Goal: Task Accomplishment & Management: Manage account settings

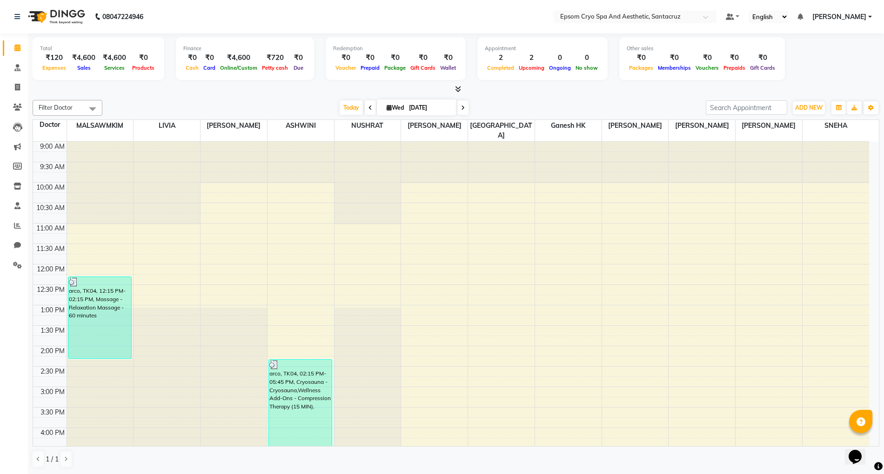
scroll to position [267, 0]
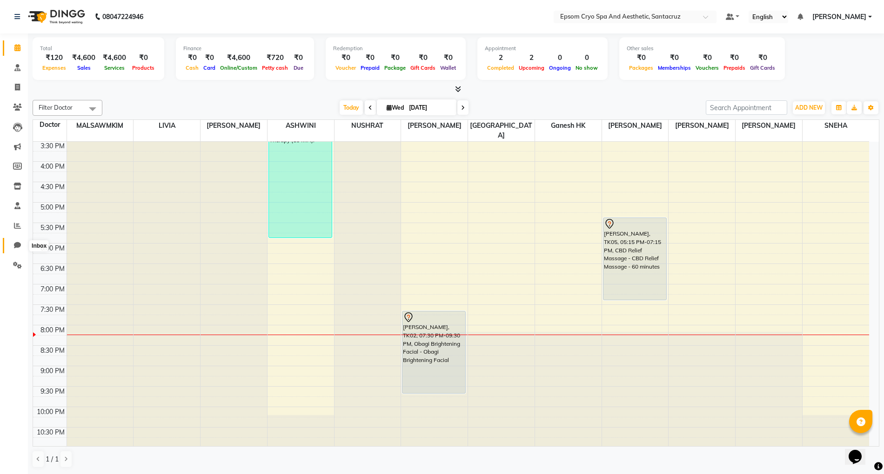
click at [16, 241] on span at bounding box center [17, 245] width 16 height 11
select select "100"
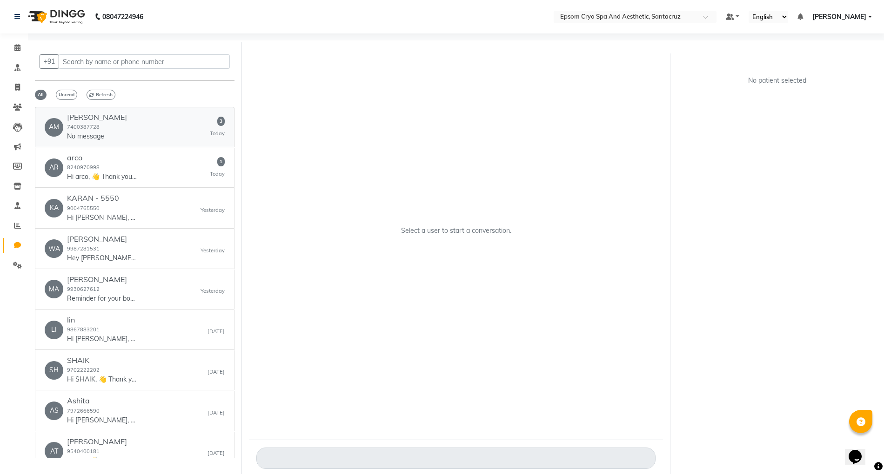
click at [92, 120] on h6 "[PERSON_NAME]" at bounding box center [97, 117] width 60 height 9
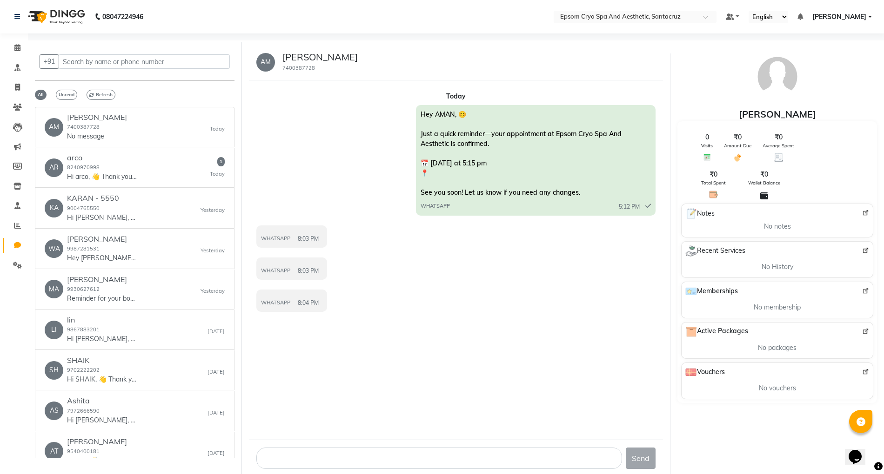
click at [288, 239] on span "WHATSAPP" at bounding box center [275, 239] width 29 height 8
click at [309, 261] on div "WHATSAPP 8:03 PM" at bounding box center [291, 269] width 71 height 22
click at [291, 272] on div "WHATSAPP 8:03 PM" at bounding box center [291, 269] width 61 height 11
click at [285, 233] on div "WHATSAPP 8:03 PM" at bounding box center [291, 237] width 61 height 11
click at [147, 159] on div "AR arco 8240970998 Hi arco, 👋 Thank you for visiting Epsom Cryo Spa And Aesthet…" at bounding box center [135, 168] width 180 height 28
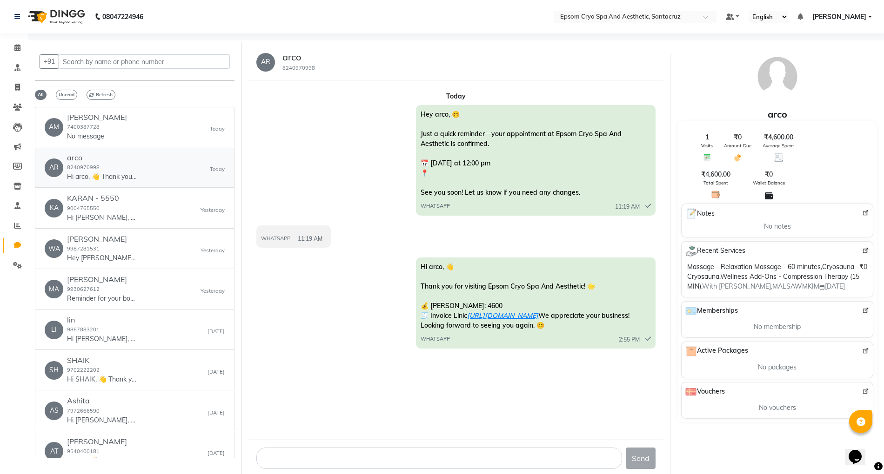
scroll to position [7, 0]
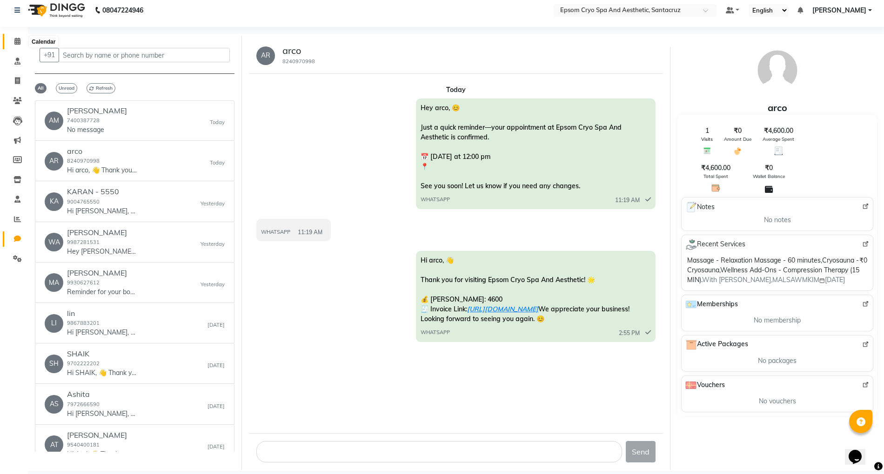
click at [17, 43] on icon at bounding box center [17, 41] width 6 height 7
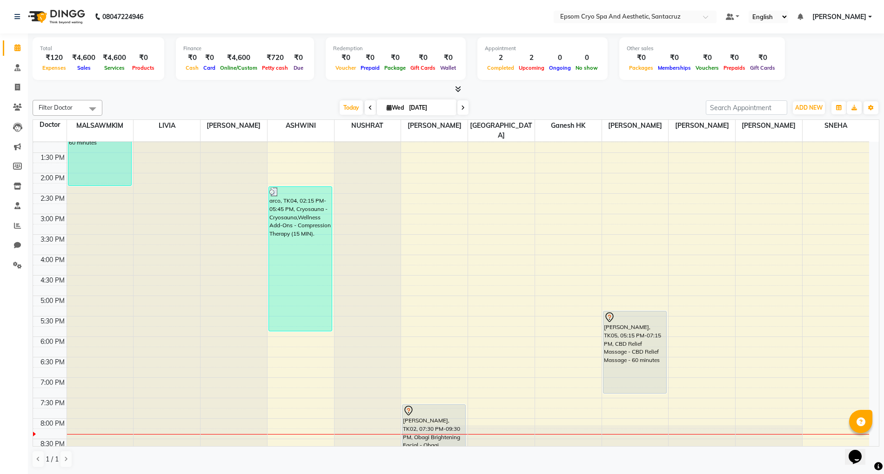
scroll to position [267, 0]
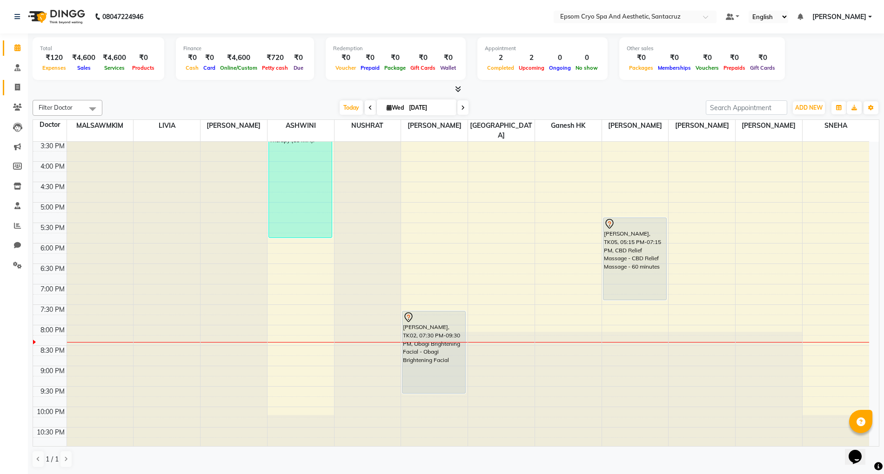
click at [17, 80] on link "Invoice" at bounding box center [14, 87] width 22 height 15
select select "service"
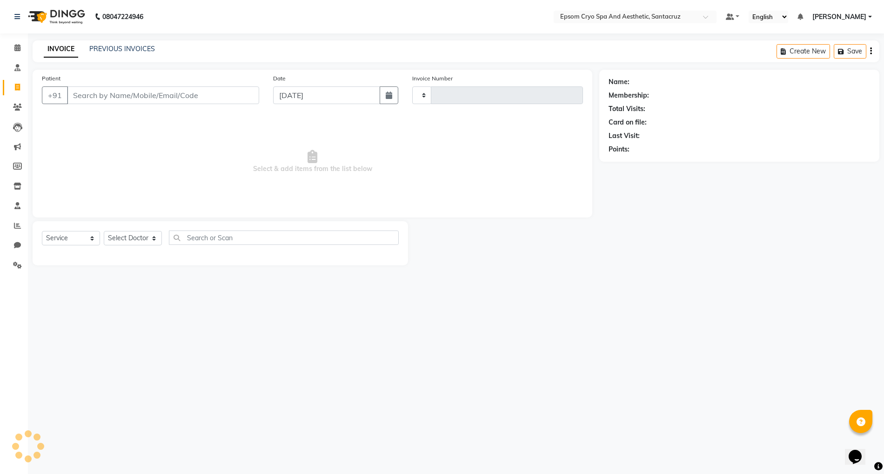
type input "0532"
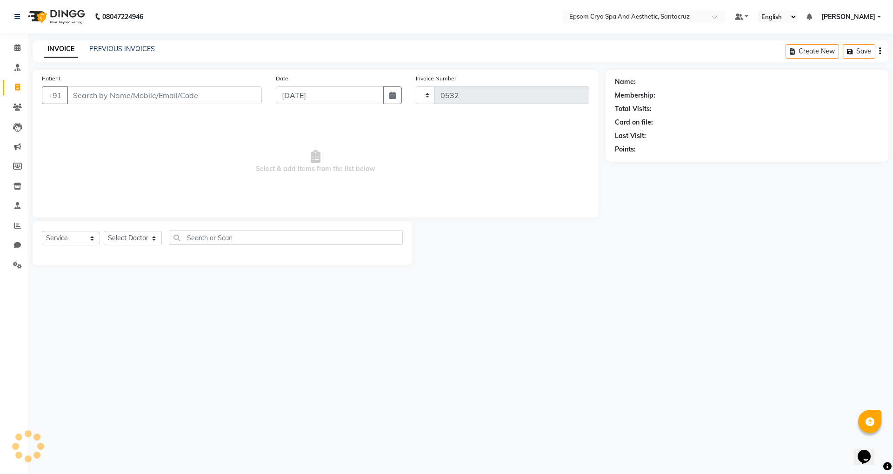
select select "8028"
click at [17, 112] on span at bounding box center [17, 107] width 16 height 11
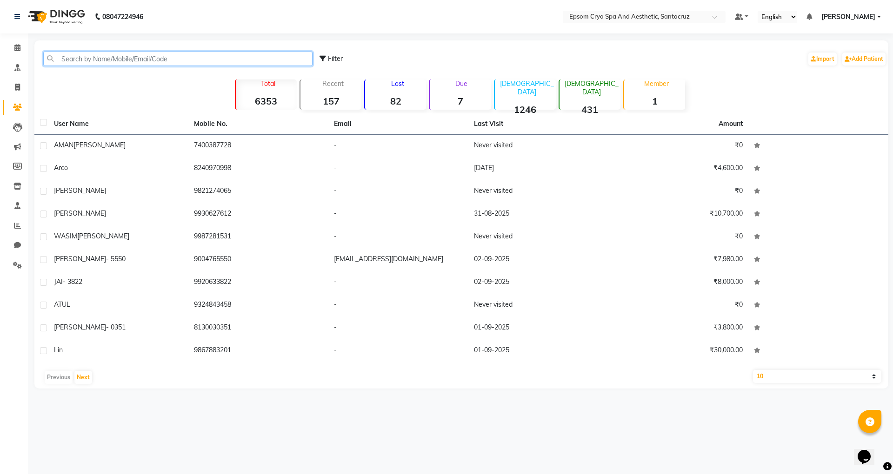
click at [73, 60] on input "text" at bounding box center [177, 59] width 269 height 14
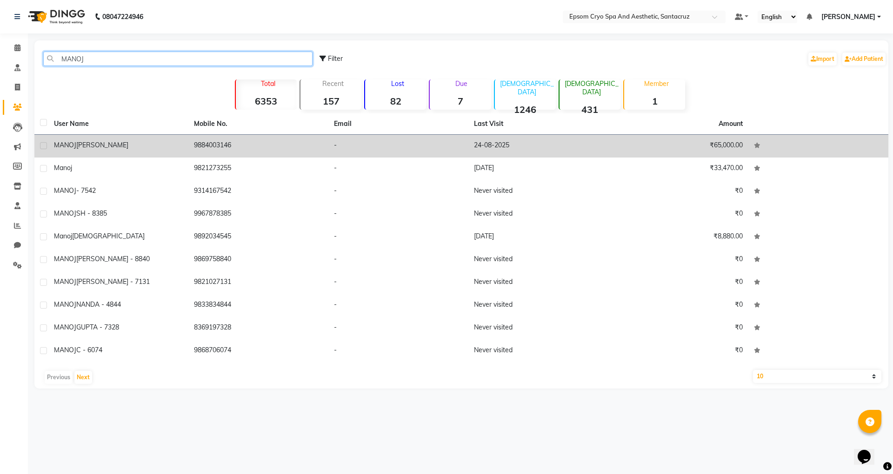
type input "MANOJ"
click at [107, 140] on div "[PERSON_NAME]" at bounding box center [118, 145] width 129 height 10
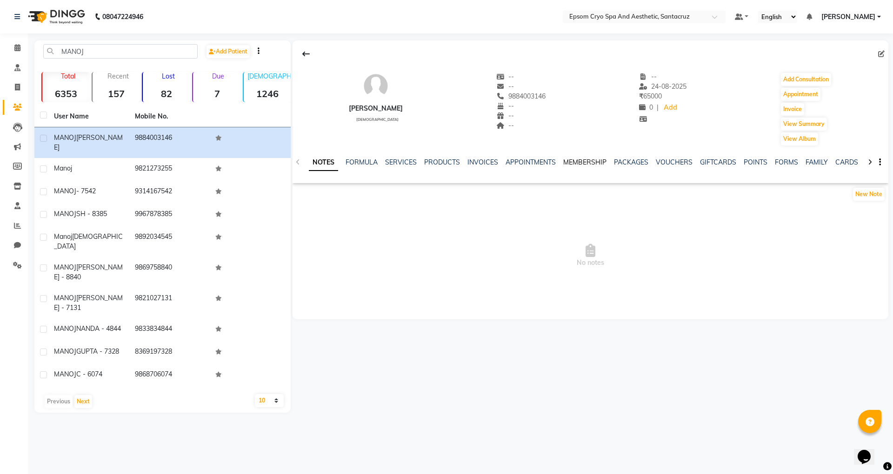
click at [596, 162] on link "MEMBERSHIP" at bounding box center [584, 162] width 43 height 8
click at [600, 165] on link "PACKAGES" at bounding box center [593, 162] width 34 height 8
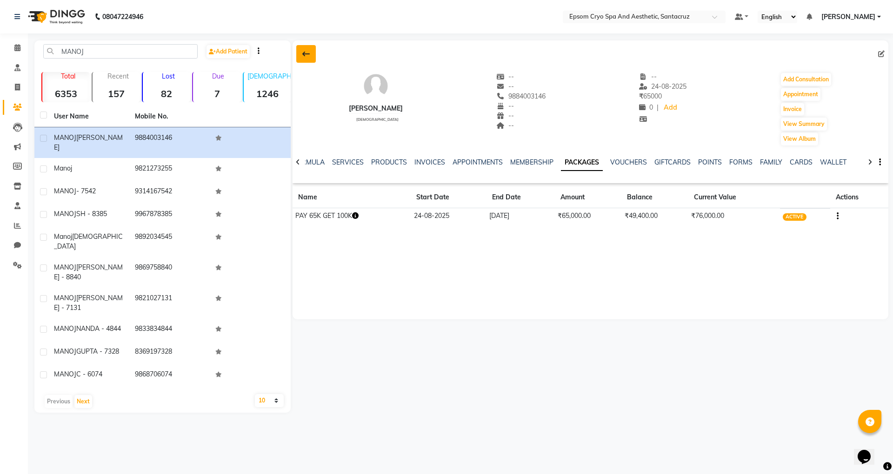
click at [304, 58] on icon at bounding box center [305, 53] width 7 height 7
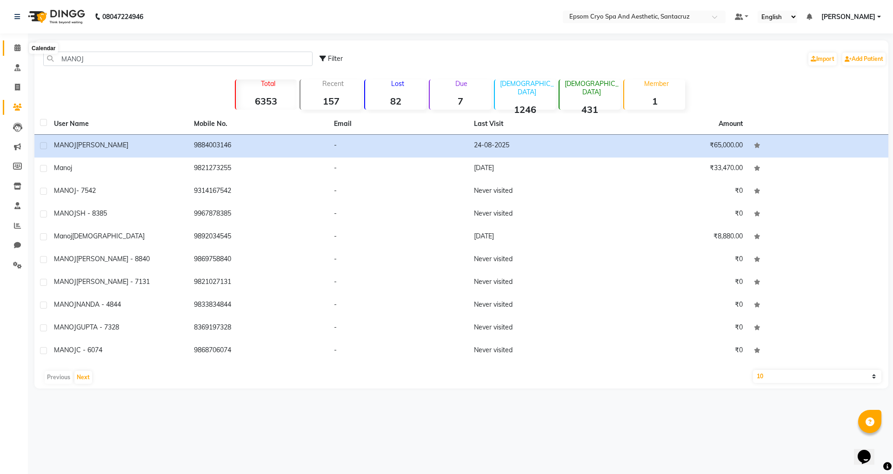
click at [15, 47] on icon at bounding box center [17, 47] width 6 height 7
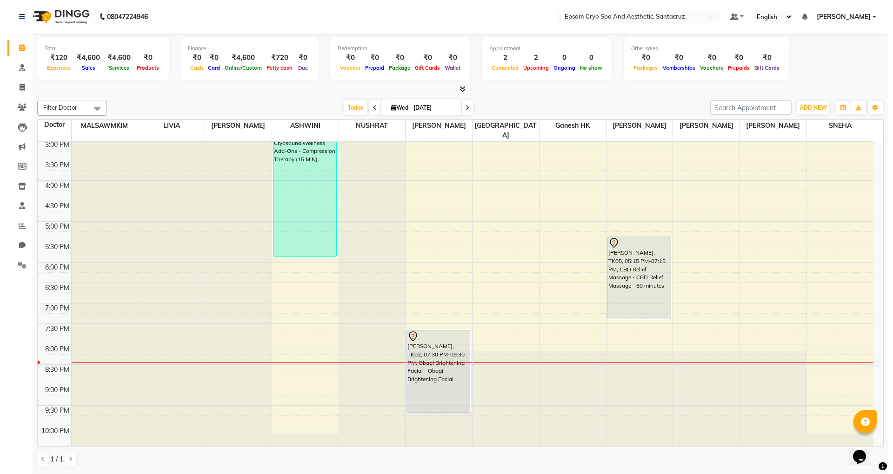
scroll to position [267, 0]
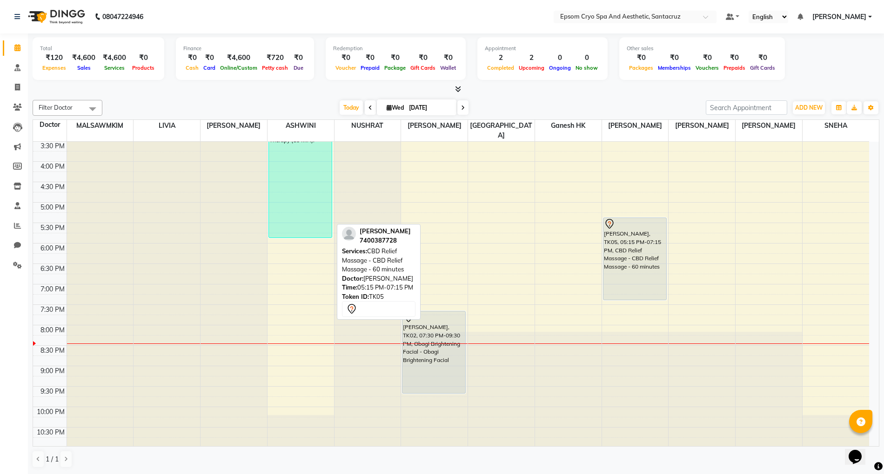
click at [663, 240] on div "[PERSON_NAME], TK05, 05:15 PM-07:15 PM, CBD Relief Massage - CBD Relief Massage…" at bounding box center [634, 259] width 63 height 82
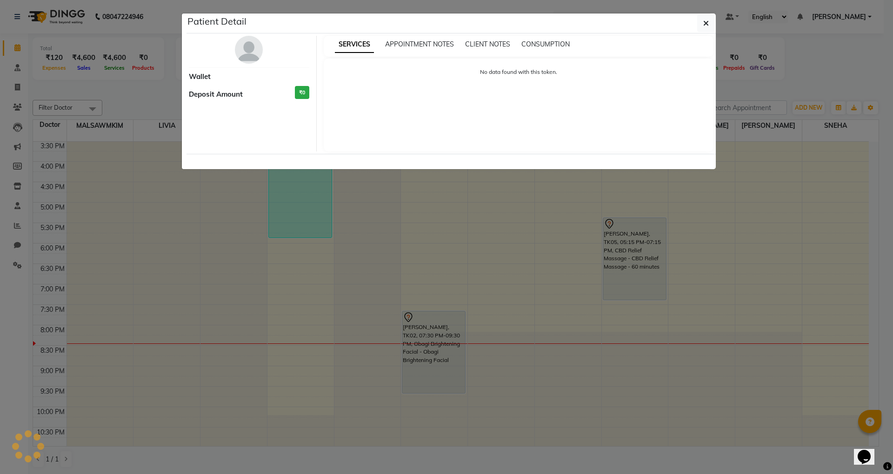
select select "7"
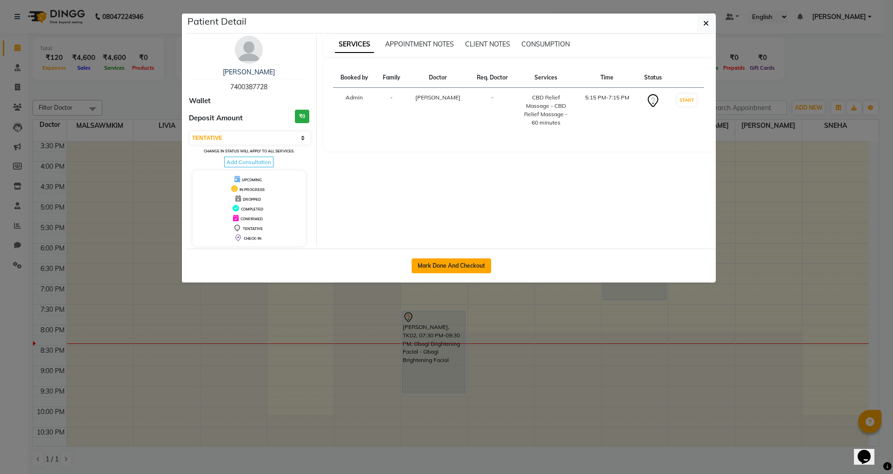
click at [423, 265] on button "Mark Done And Checkout" at bounding box center [452, 266] width 80 height 15
select select "8028"
select select "service"
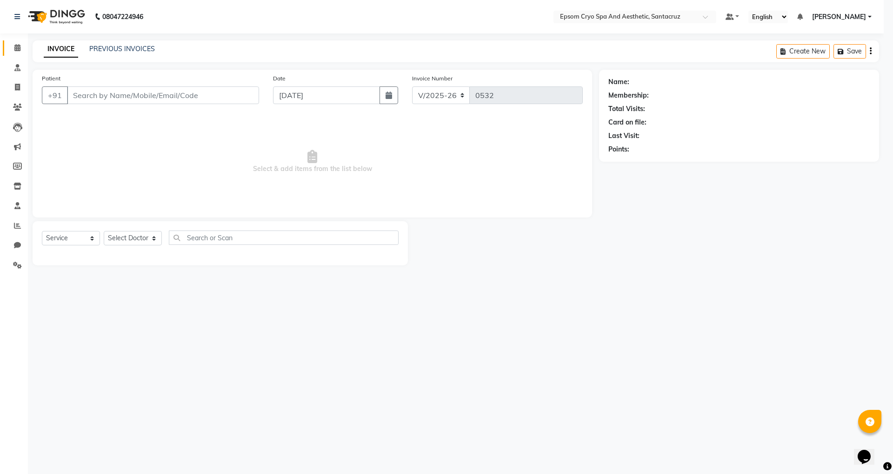
select select "3"
type input "7400387728"
select select "78953"
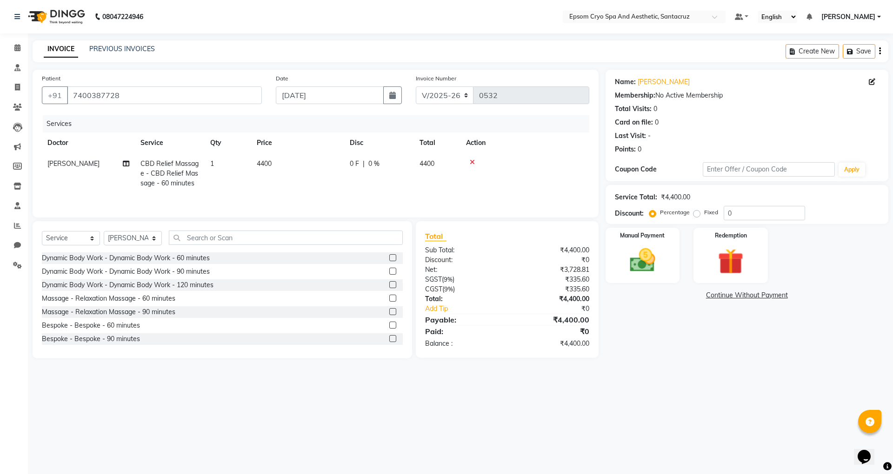
click at [469, 162] on div at bounding box center [525, 162] width 118 height 7
click at [472, 161] on icon at bounding box center [472, 162] width 5 height 7
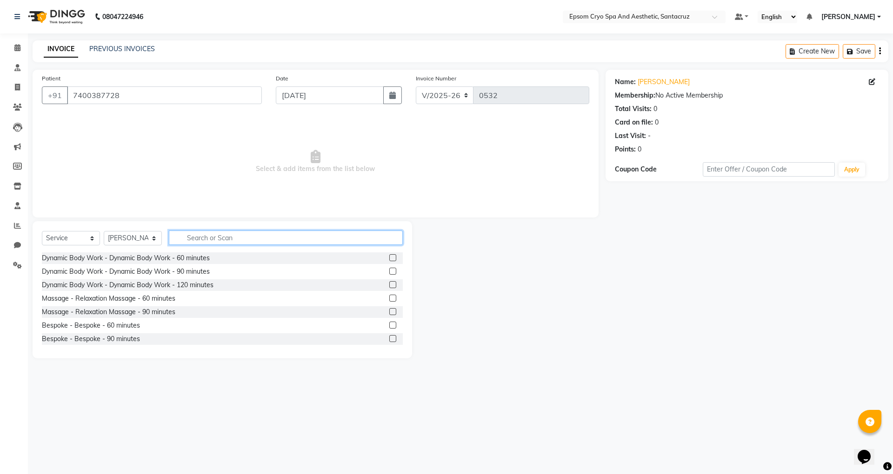
click at [183, 242] on input "text" at bounding box center [286, 238] width 234 height 14
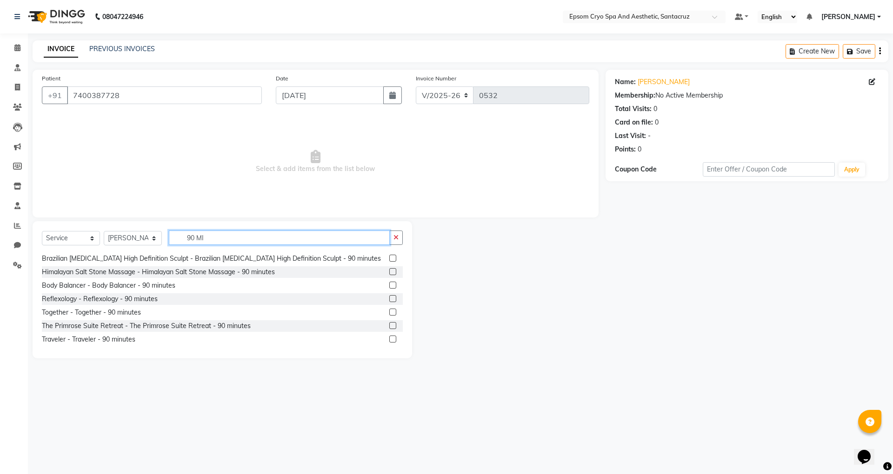
scroll to position [124, 0]
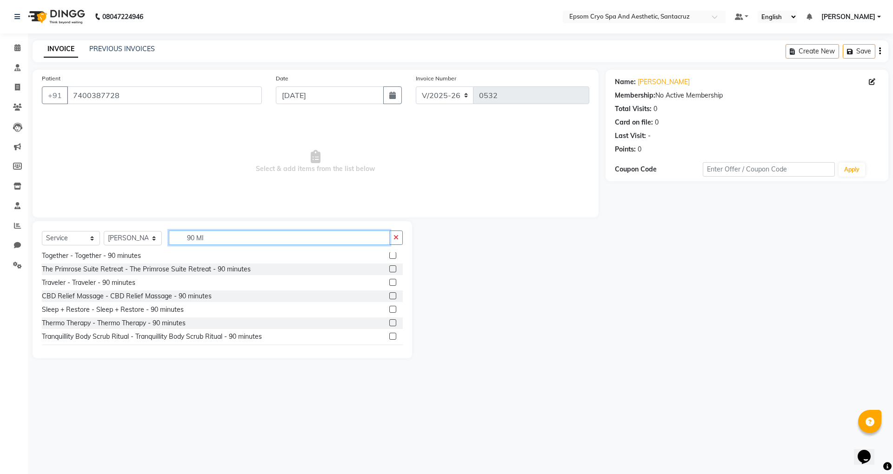
type input "90 MI"
click at [389, 300] on label at bounding box center [392, 296] width 7 height 7
click at [389, 300] on input "checkbox" at bounding box center [392, 297] width 6 height 6
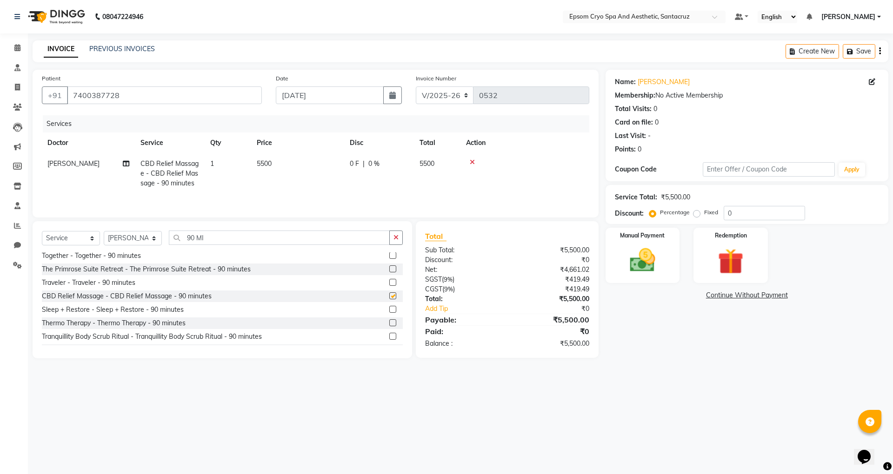
checkbox input "false"
click at [375, 157] on td "0 F | 0 %" at bounding box center [379, 174] width 70 height 40
select select "78953"
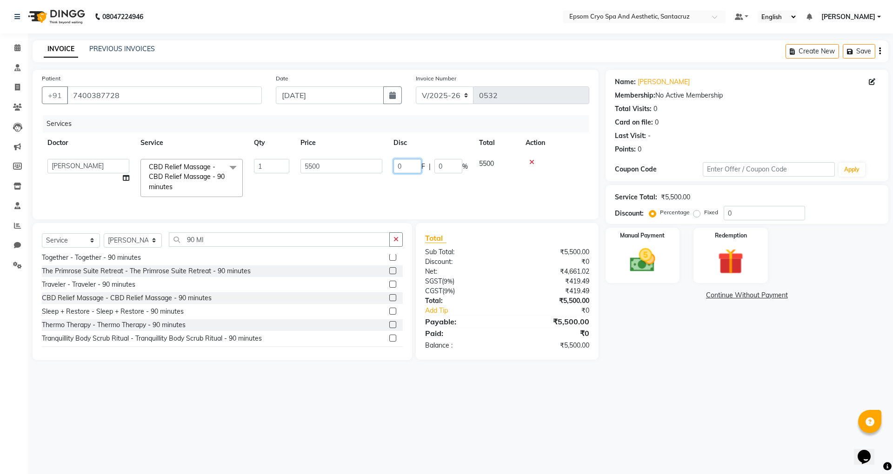
click at [409, 162] on input "0" at bounding box center [408, 166] width 28 height 14
type input "1100"
click at [395, 174] on td "1100 F | 0 %" at bounding box center [431, 178] width 86 height 49
select select "78953"
drag, startPoint x: 396, startPoint y: 248, endPoint x: 342, endPoint y: 251, distance: 54.0
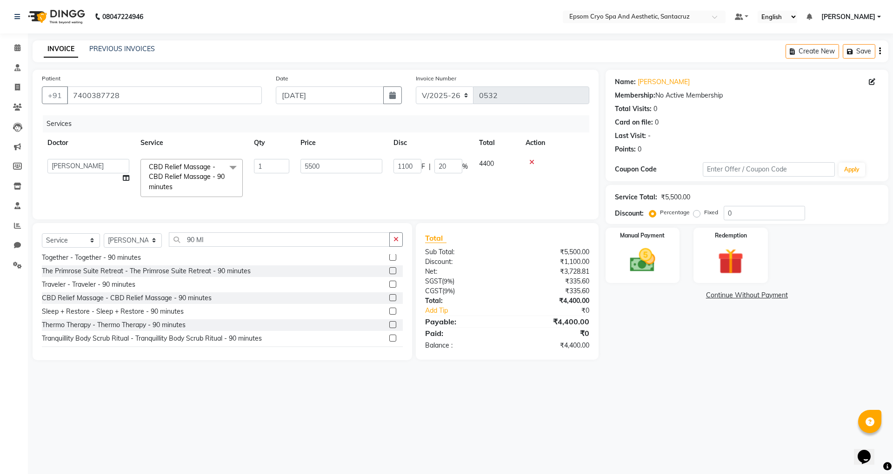
click at [395, 243] on icon "button" at bounding box center [396, 239] width 5 height 7
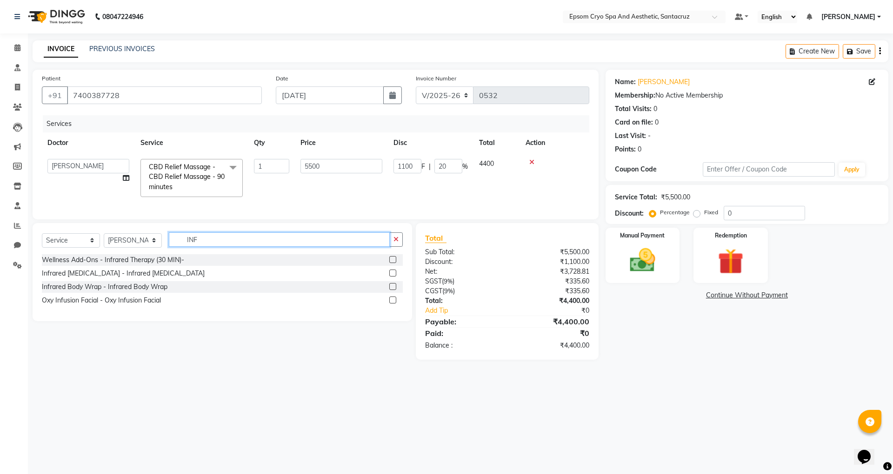
scroll to position [0, 0]
type input "INFRA"
click at [393, 277] on label at bounding box center [392, 273] width 7 height 7
click at [393, 277] on input "checkbox" at bounding box center [392, 274] width 6 height 6
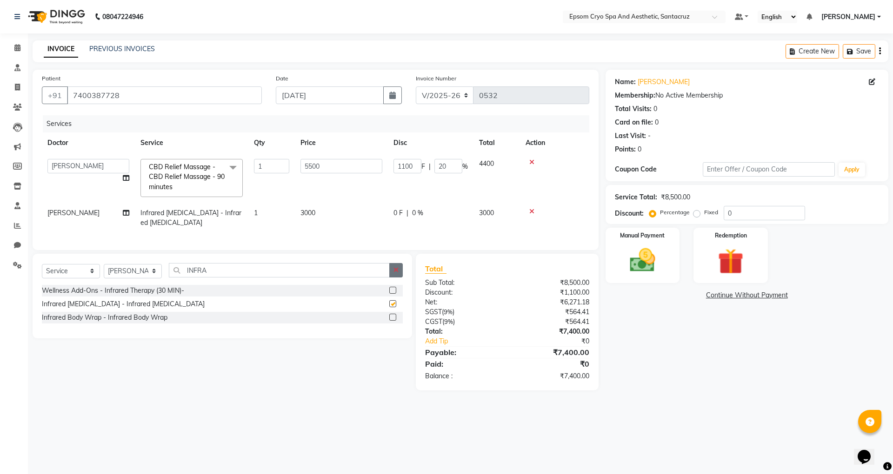
checkbox input "false"
click at [391, 294] on label at bounding box center [392, 290] width 7 height 7
click at [391, 294] on input "checkbox" at bounding box center [392, 291] width 6 height 6
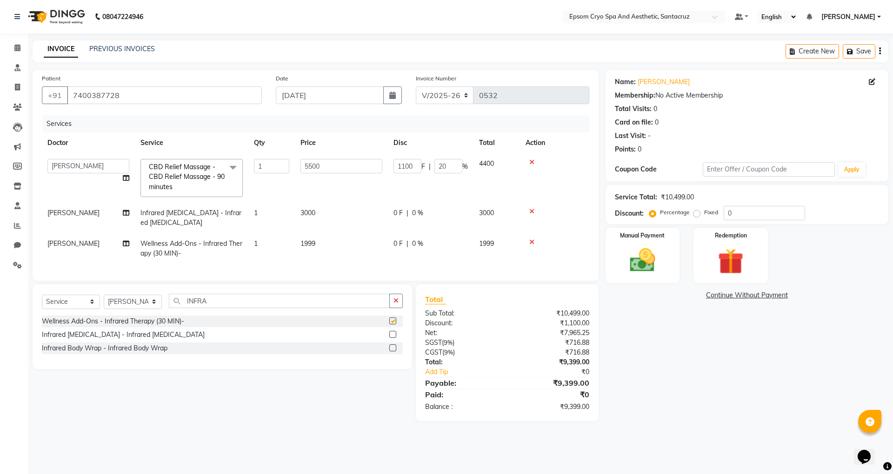
checkbox input "false"
click at [534, 212] on div at bounding box center [555, 211] width 58 height 7
click at [533, 210] on icon at bounding box center [531, 211] width 5 height 7
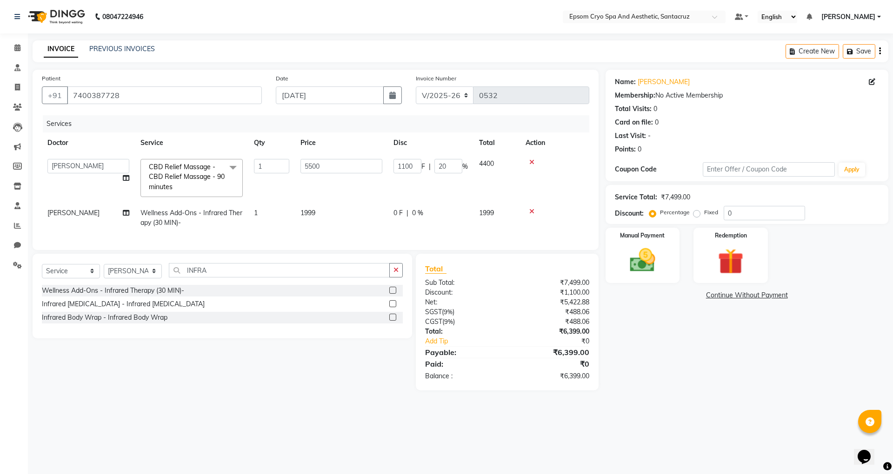
click at [399, 211] on span "0 F" at bounding box center [398, 213] width 9 height 10
select select "78953"
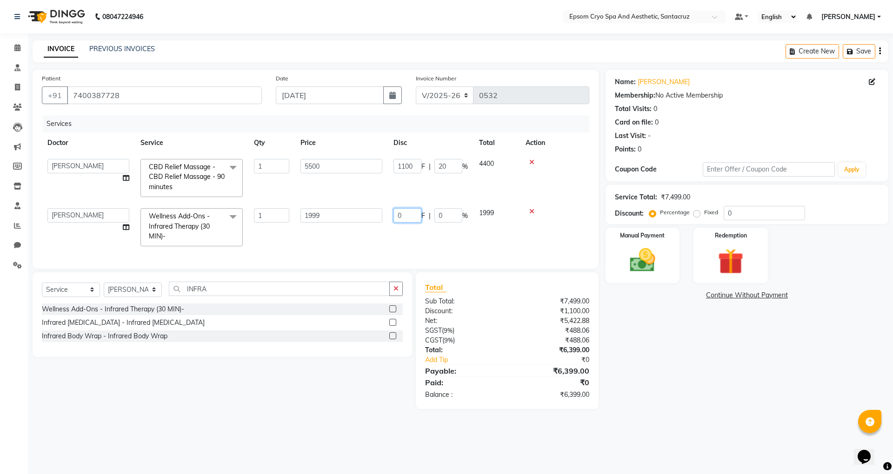
click at [411, 218] on input "0" at bounding box center [408, 215] width 28 height 14
type input "999"
click at [378, 232] on td "1999" at bounding box center [341, 227] width 93 height 49
select select "78953"
click at [619, 242] on div "Manual Payment" at bounding box center [642, 255] width 77 height 57
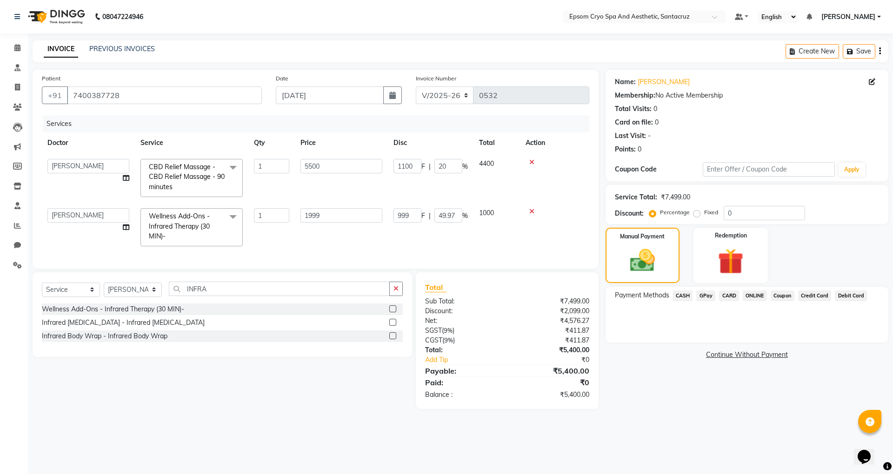
click at [705, 298] on span "GPay" at bounding box center [705, 296] width 19 height 11
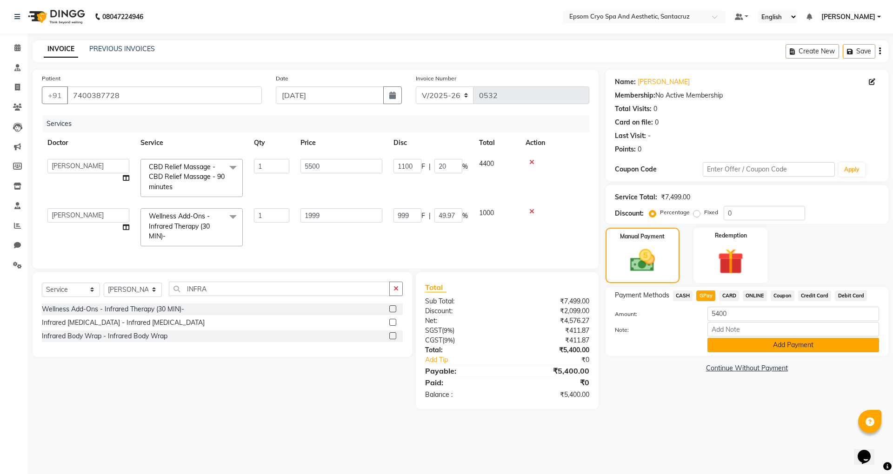
click at [744, 344] on button "Add Payment" at bounding box center [794, 345] width 172 height 14
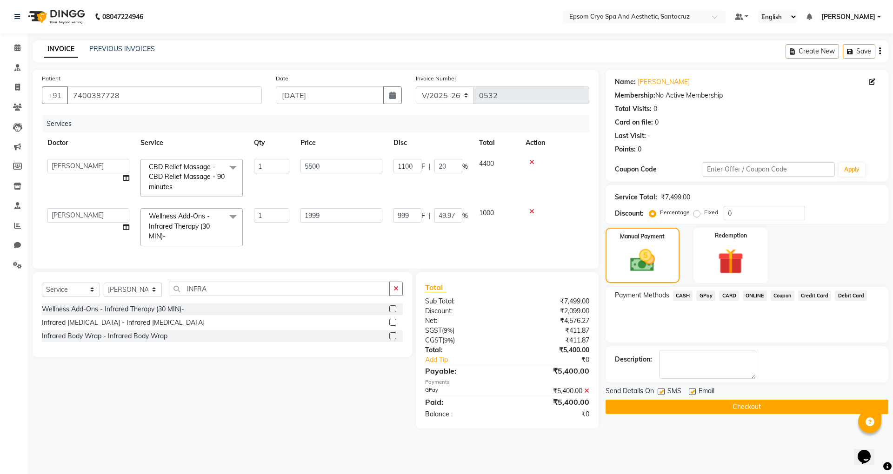
click at [730, 410] on button "Checkout" at bounding box center [747, 407] width 283 height 14
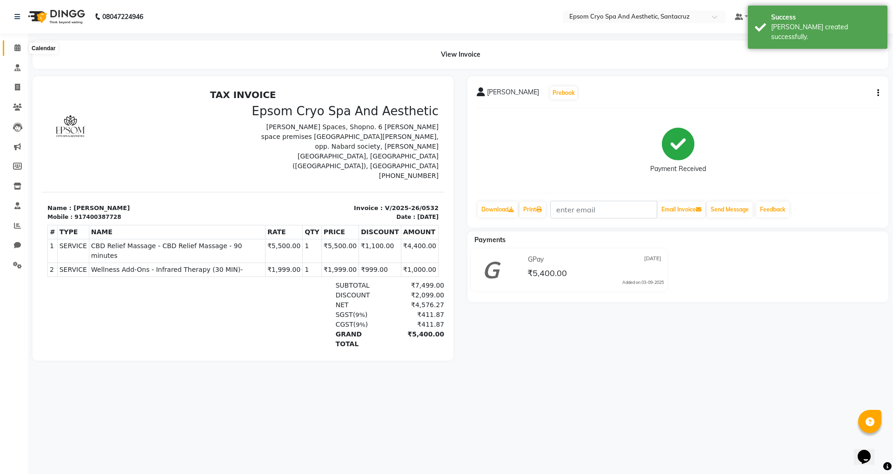
click at [15, 43] on span at bounding box center [17, 48] width 16 height 11
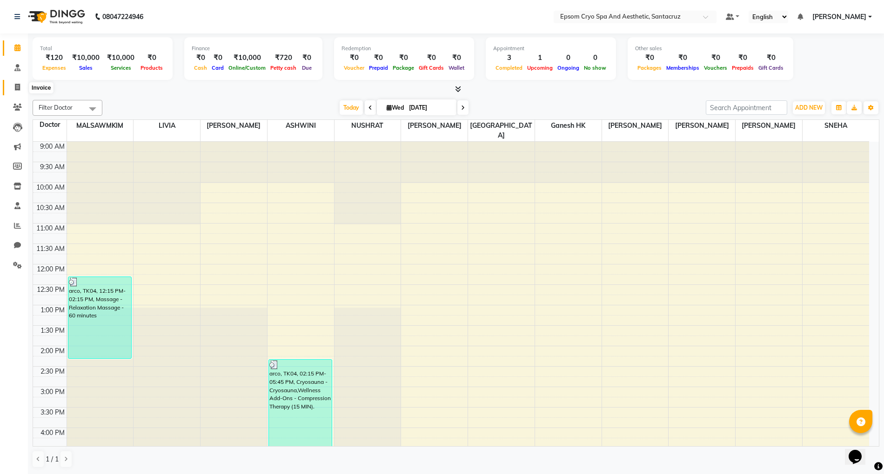
click at [17, 86] on icon at bounding box center [17, 87] width 5 height 7
select select "service"
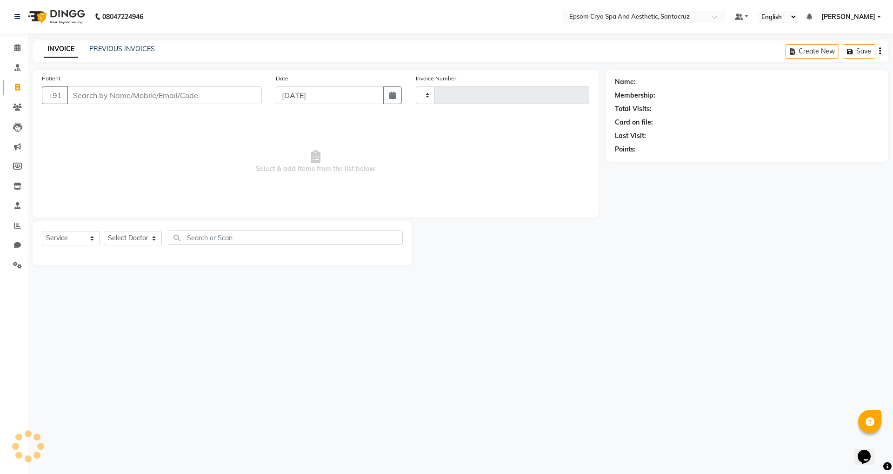
type input "0533"
select select "8028"
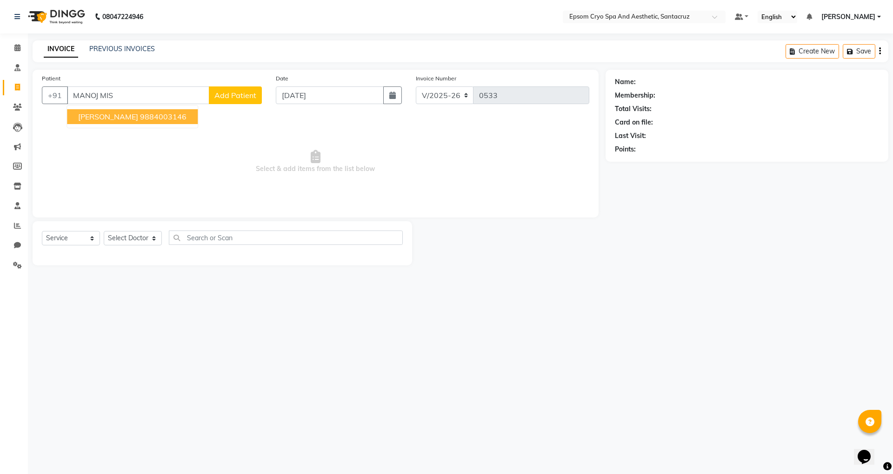
click at [140, 108] on ngb-typeahead-window "[PERSON_NAME] 9884003146" at bounding box center [133, 116] width 132 height 23
click at [153, 116] on ngb-highlight "9884003146" at bounding box center [163, 116] width 47 height 9
type input "9884003146"
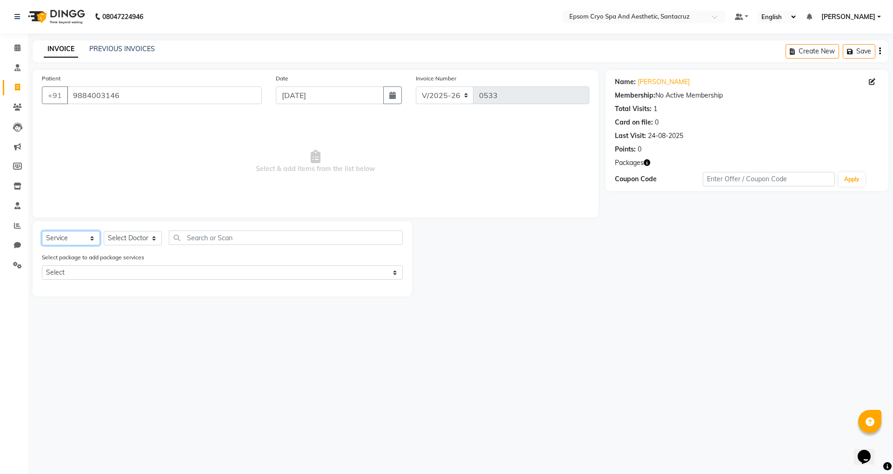
click at [81, 239] on select "Select Service Product Membership Package Voucher Prepaid Gift Card" at bounding box center [71, 238] width 58 height 14
select select "product"
click at [42, 231] on select "Select Service Product Membership Package Voucher Prepaid Gift Card" at bounding box center [71, 238] width 58 height 14
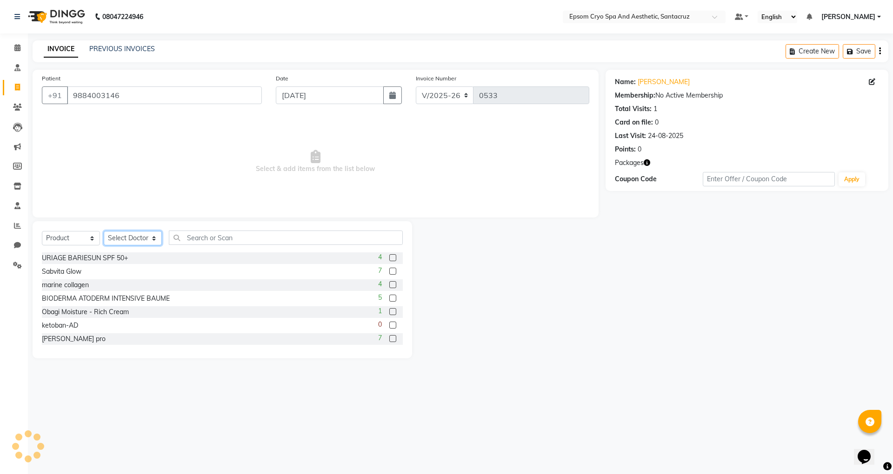
click at [139, 239] on select "Select Doctor [PERSON_NAME] [PERSON_NAME] [PERSON_NAME] [PERSON_NAME] Ganesh HK…" at bounding box center [133, 238] width 58 height 14
select select "74720"
click at [104, 231] on select "Select Doctor [PERSON_NAME] [PERSON_NAME] [PERSON_NAME] [PERSON_NAME] Ganesh HK…" at bounding box center [133, 238] width 58 height 14
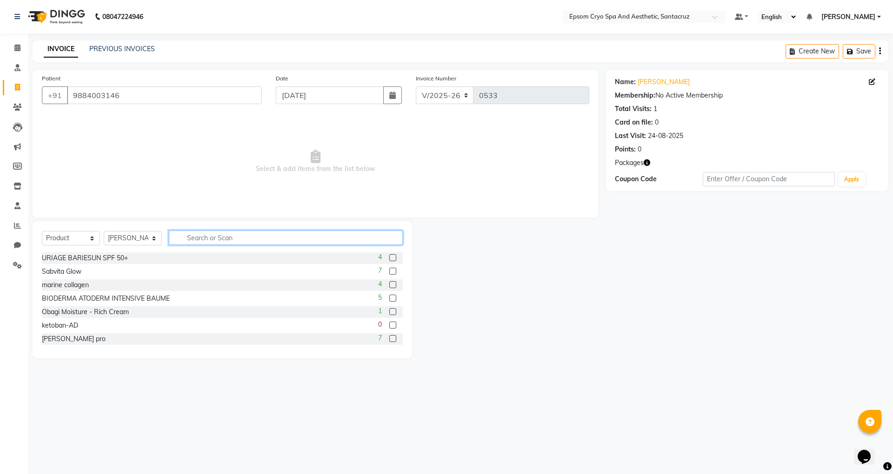
click at [214, 235] on input "text" at bounding box center [286, 238] width 234 height 14
type input "PIG"
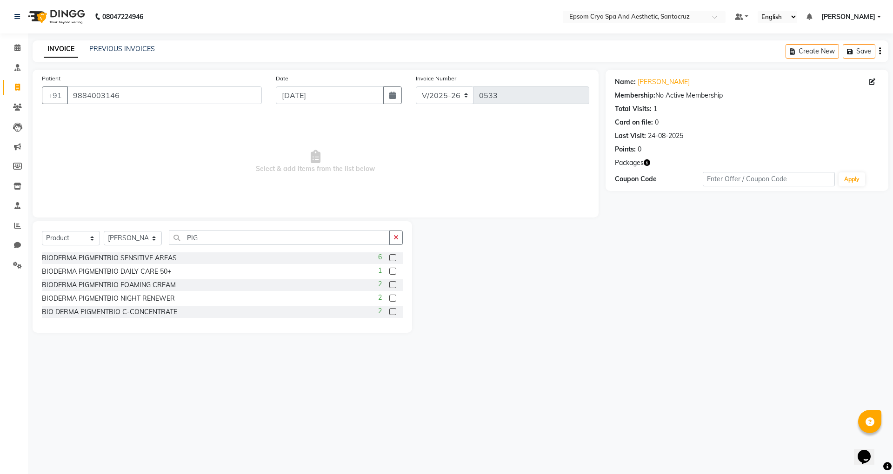
click at [394, 284] on label at bounding box center [392, 284] width 7 height 7
click at [394, 284] on input "checkbox" at bounding box center [392, 285] width 6 height 6
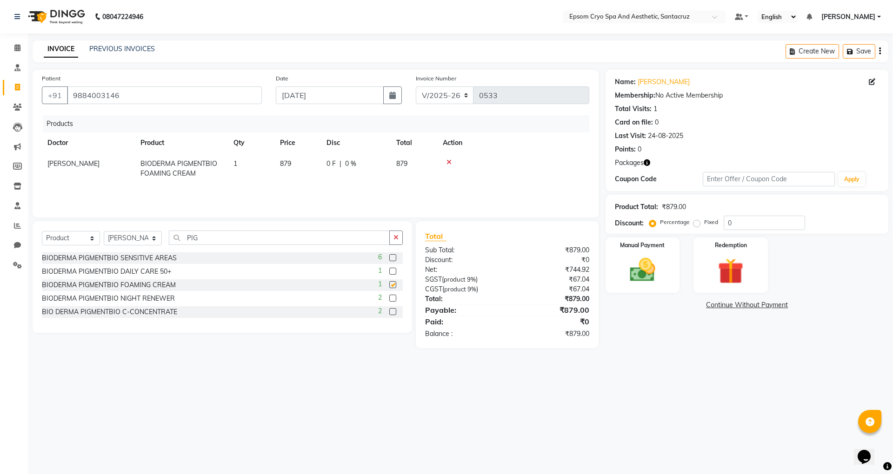
checkbox input "false"
drag, startPoint x: 248, startPoint y: 241, endPoint x: 227, endPoint y: 236, distance: 21.4
click at [247, 241] on input "PIG" at bounding box center [279, 238] width 221 height 14
type input "P"
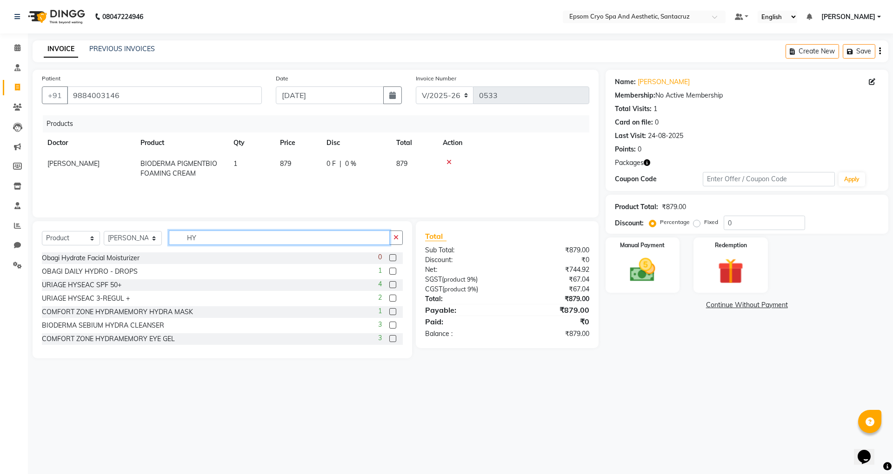
type input "HY"
click at [389, 284] on label at bounding box center [392, 284] width 7 height 7
click at [389, 284] on input "checkbox" at bounding box center [392, 285] width 6 height 6
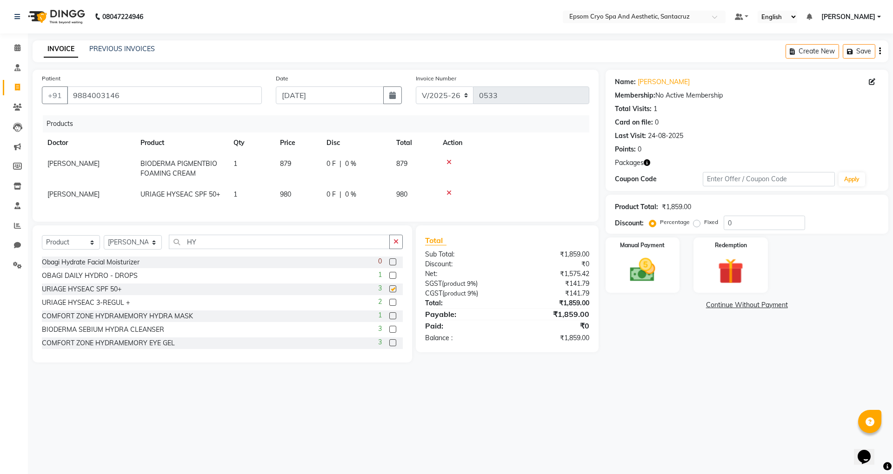
checkbox input "false"
click at [283, 164] on span "879" at bounding box center [285, 164] width 11 height 8
select select "74720"
click at [303, 164] on input "879" at bounding box center [297, 166] width 35 height 14
type input "8"
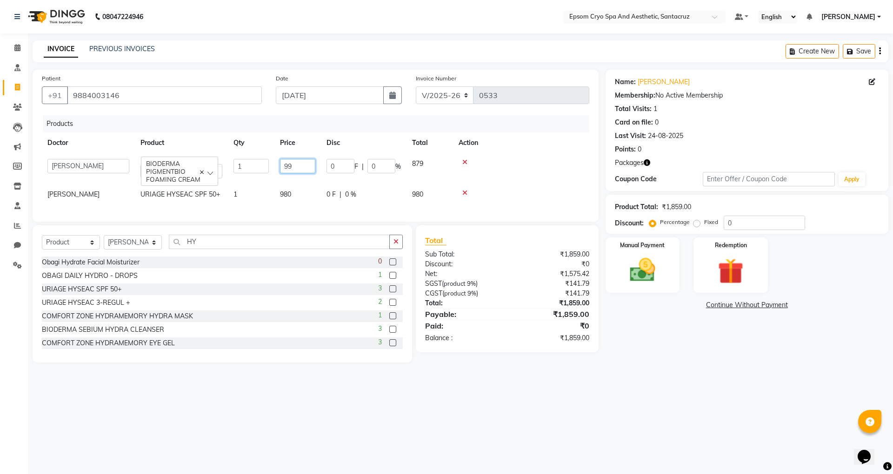
type input "999"
click at [314, 180] on td "999" at bounding box center [297, 169] width 47 height 31
select select "74720"
click at [650, 272] on img at bounding box center [642, 270] width 43 height 31
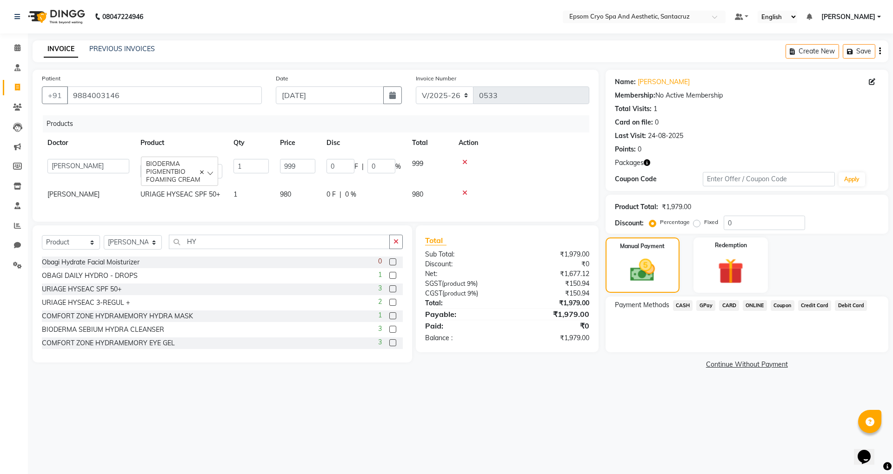
click at [706, 306] on span "GPay" at bounding box center [705, 306] width 19 height 11
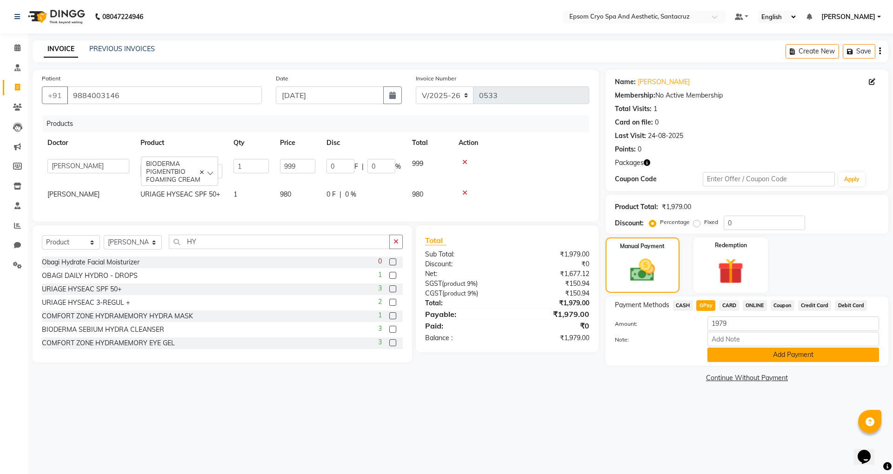
click at [789, 355] on button "Add Payment" at bounding box center [794, 355] width 172 height 14
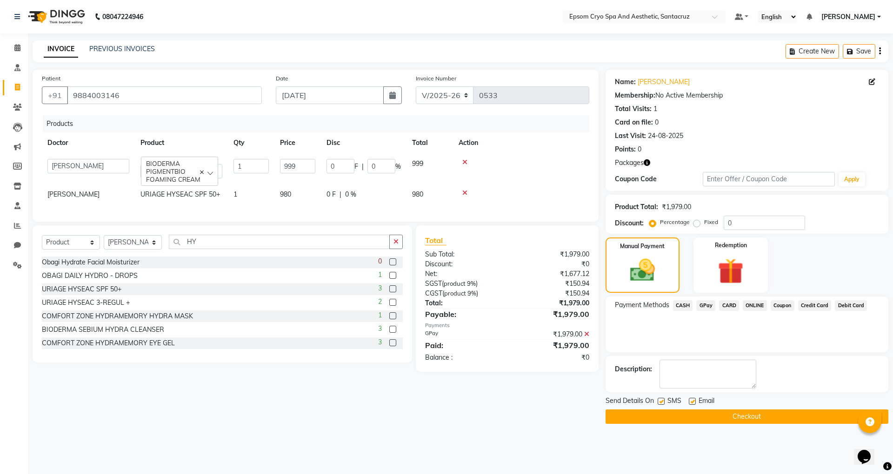
click at [768, 412] on button "Checkout" at bounding box center [747, 417] width 283 height 14
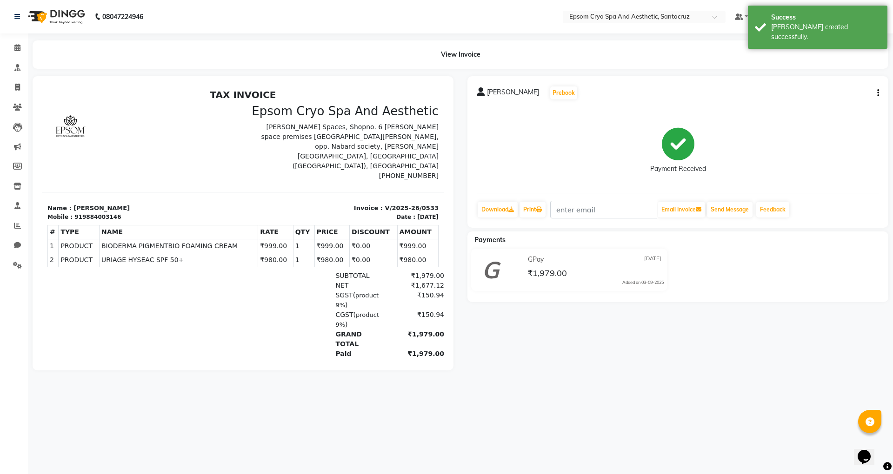
click at [355, 385] on main "View Invoice [PERSON_NAME] Prebook Payment Received Download Print Email Invoic…" at bounding box center [460, 212] width 865 height 344
click at [19, 45] on icon at bounding box center [17, 47] width 6 height 7
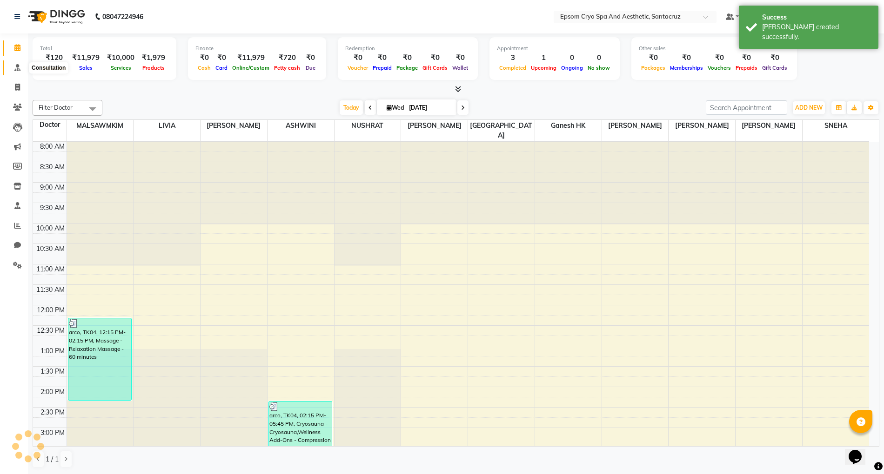
click at [17, 68] on icon at bounding box center [17, 67] width 6 height 7
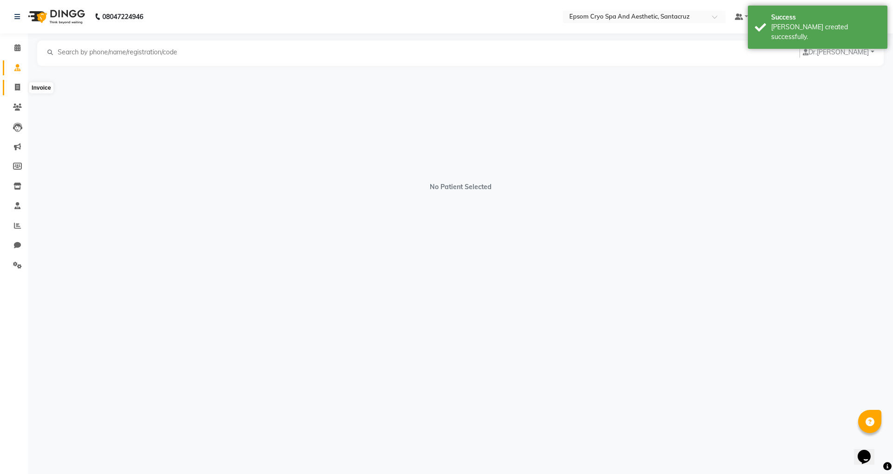
click at [9, 89] on span at bounding box center [17, 87] width 16 height 11
select select "8028"
select select "service"
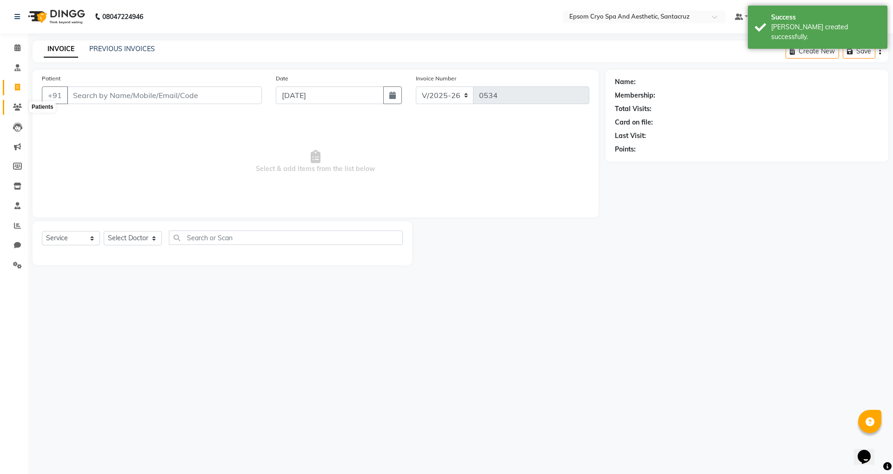
click at [23, 102] on span at bounding box center [17, 107] width 16 height 11
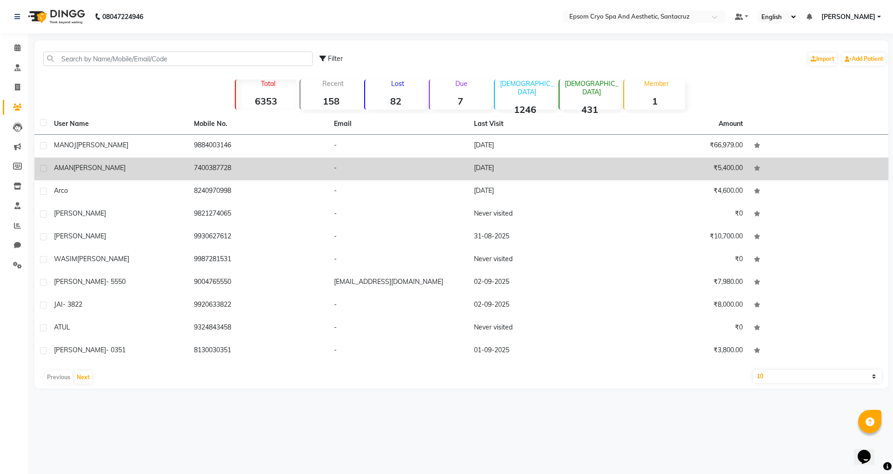
click at [119, 161] on td "[PERSON_NAME]" at bounding box center [118, 169] width 140 height 23
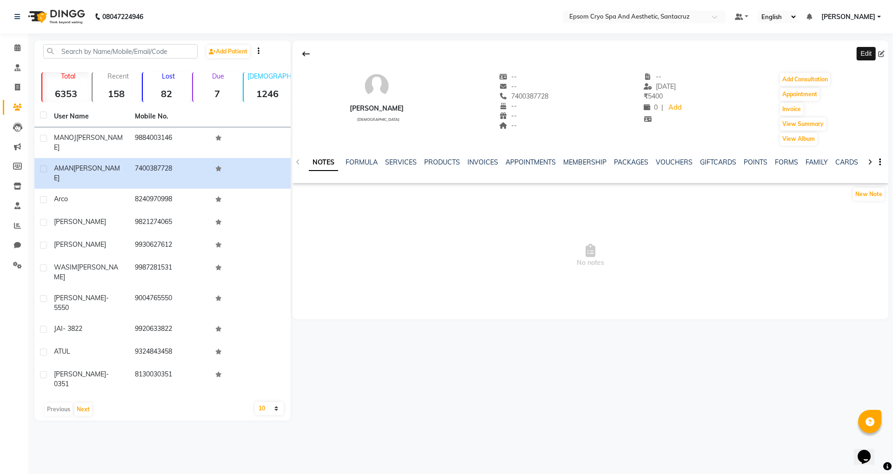
click at [883, 52] on icon at bounding box center [881, 54] width 7 height 7
select select "[DEMOGRAPHIC_DATA]"
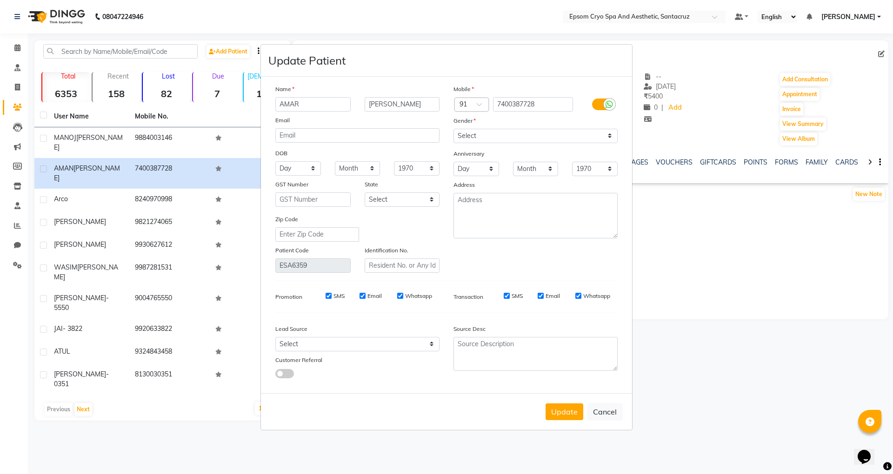
type input "AMAR"
click at [405, 108] on input "[PERSON_NAME]" at bounding box center [402, 104] width 75 height 14
type input "[PERSON_NAME]"
click at [562, 407] on button "Update" at bounding box center [565, 412] width 38 height 17
select select
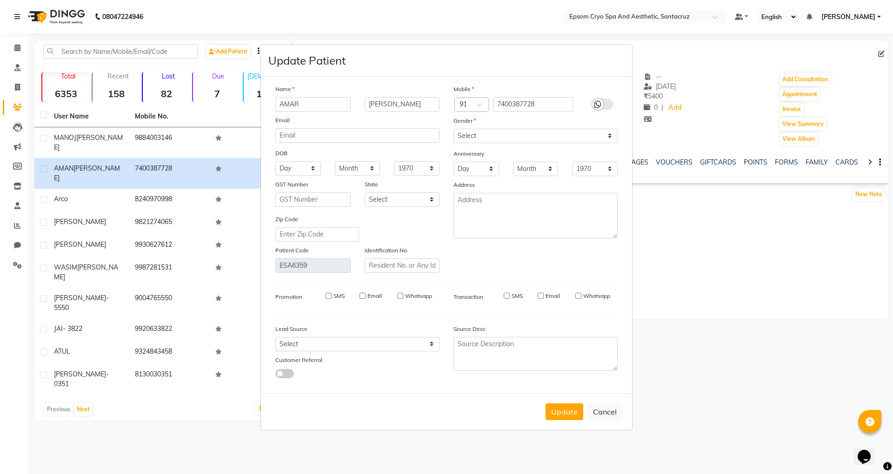
select select
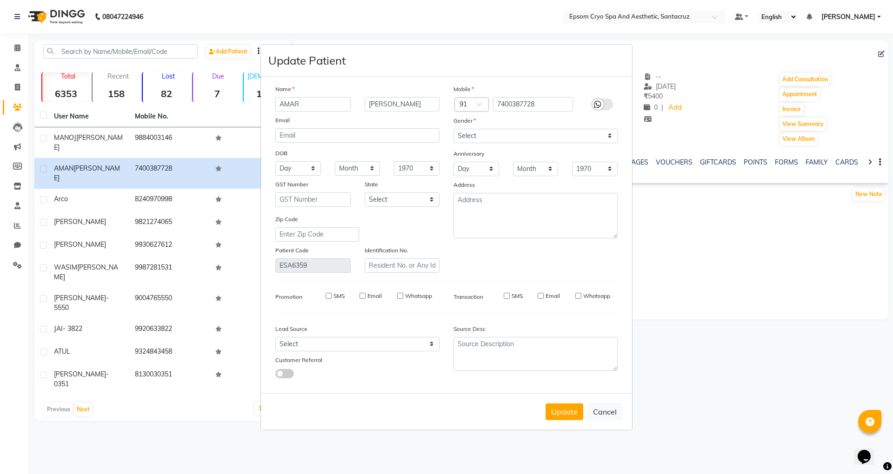
select select
checkbox input "false"
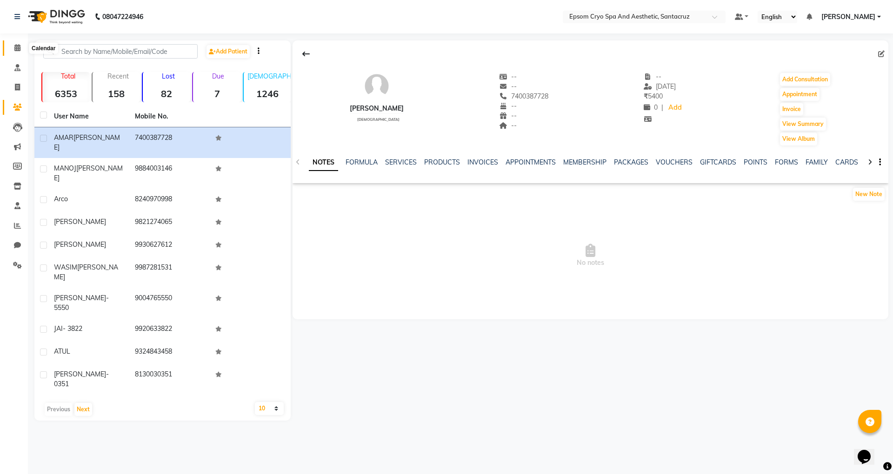
click at [18, 50] on icon at bounding box center [17, 47] width 6 height 7
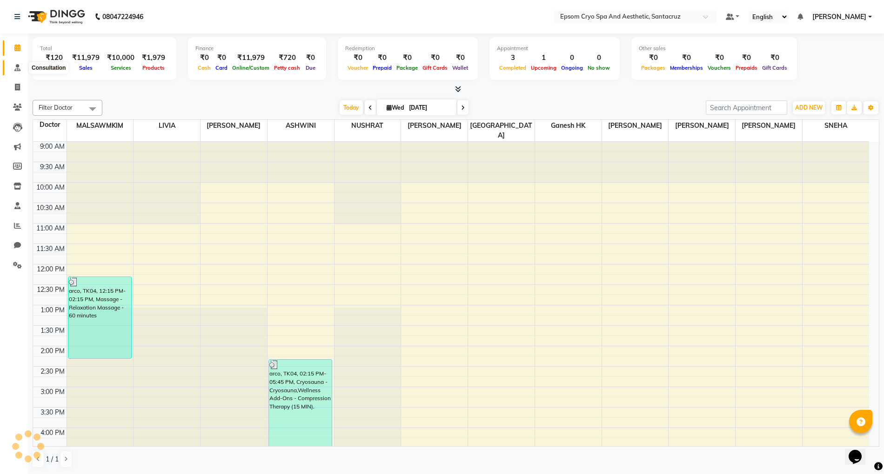
click at [15, 69] on icon at bounding box center [17, 67] width 6 height 7
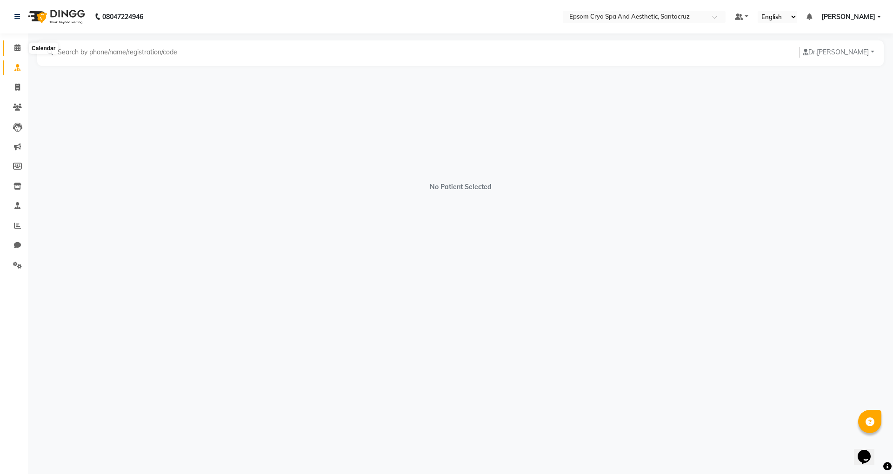
click at [14, 49] on icon at bounding box center [17, 47] width 6 height 7
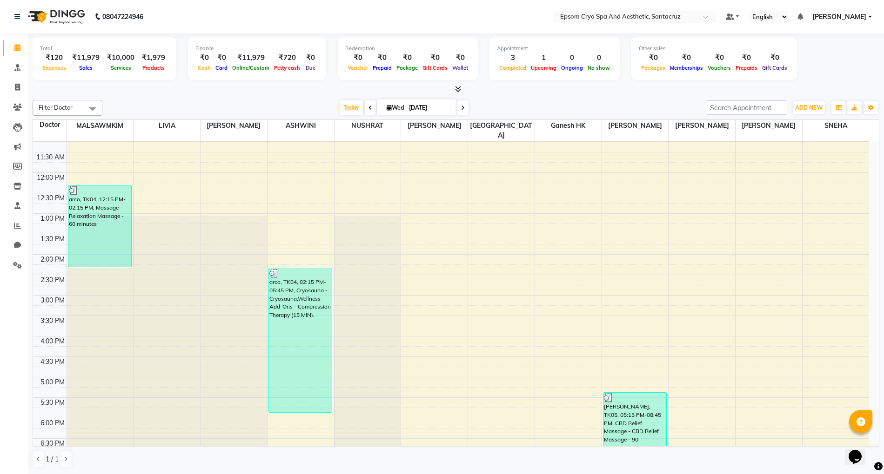
scroll to position [248, 0]
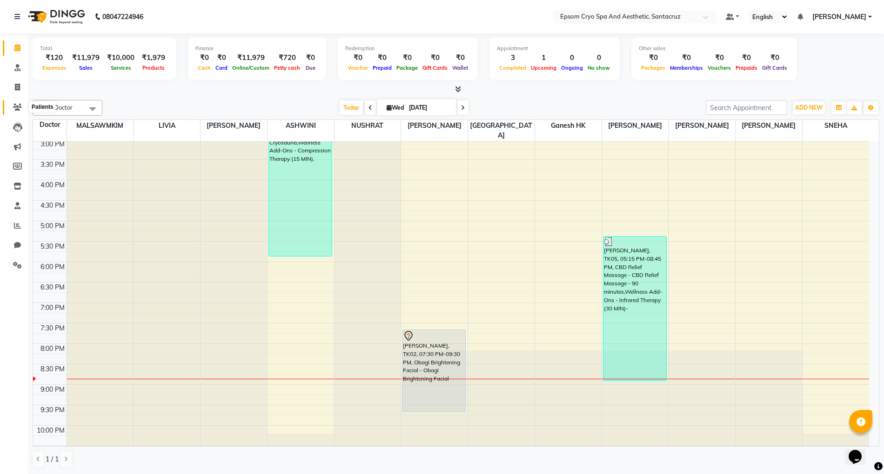
click at [14, 110] on icon at bounding box center [17, 107] width 9 height 7
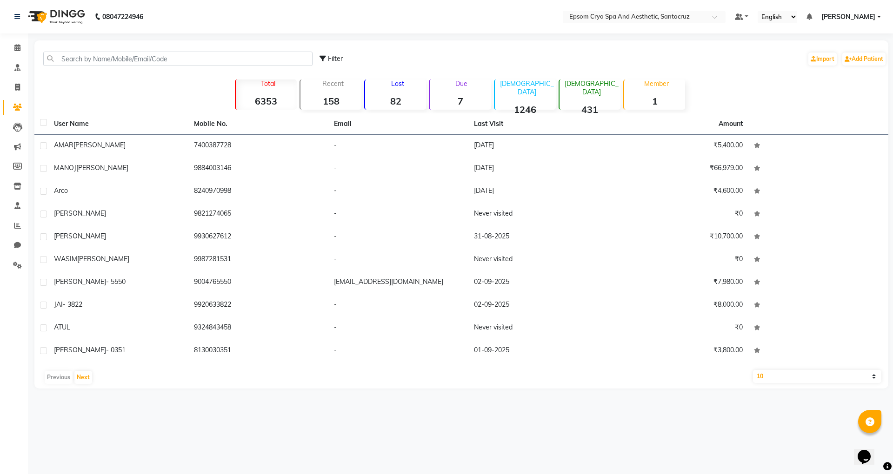
click at [106, 49] on div "Filter Import Add Patient" at bounding box center [461, 58] width 850 height 29
click at [115, 55] on input "text" at bounding box center [177, 59] width 269 height 14
type input "W"
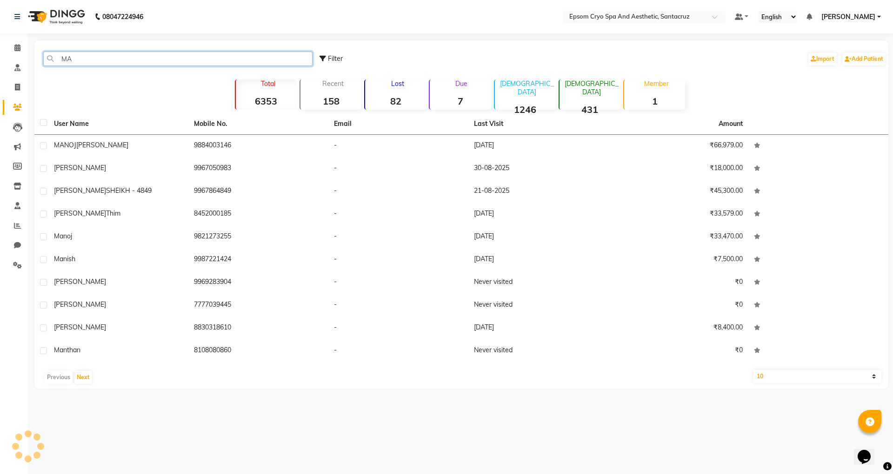
type input "M"
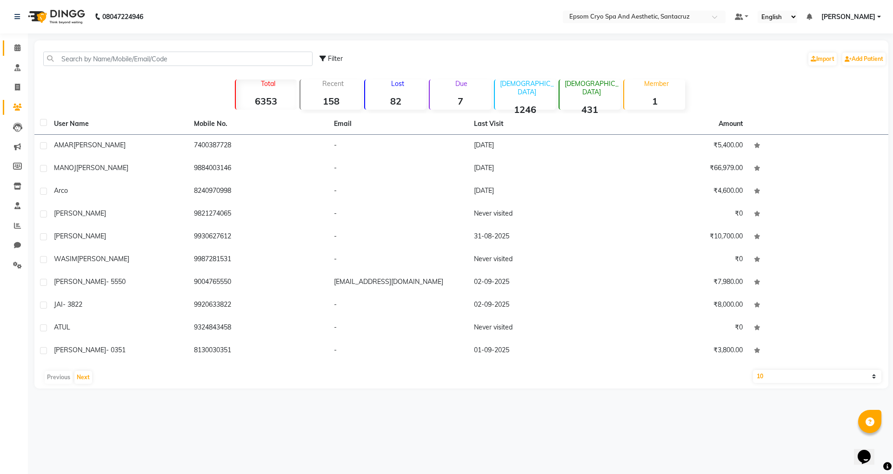
click at [15, 54] on link "Calendar" at bounding box center [14, 47] width 22 height 15
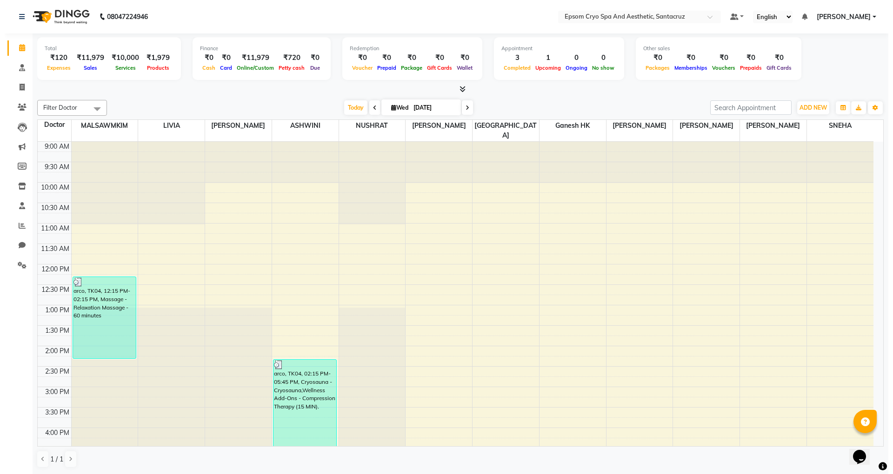
scroll to position [267, 0]
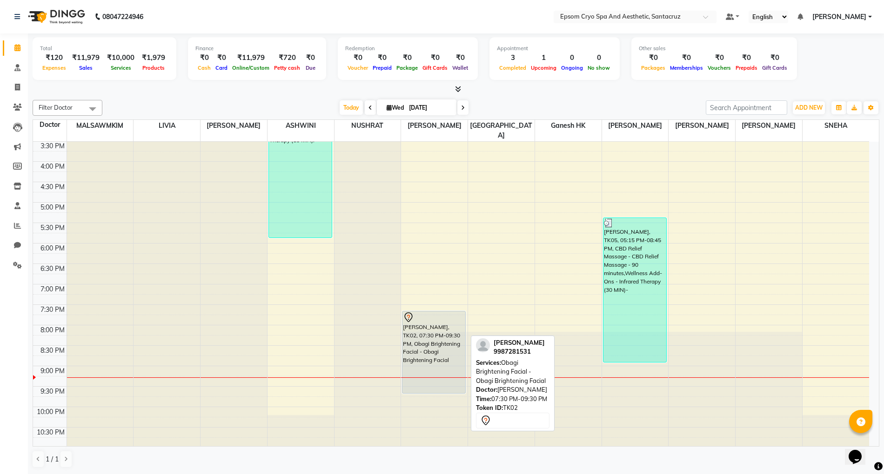
click at [449, 331] on div "[PERSON_NAME], TK02, 07:30 PM-09:30 PM, Obagi Brightening Facial - Obagi Bright…" at bounding box center [433, 353] width 63 height 82
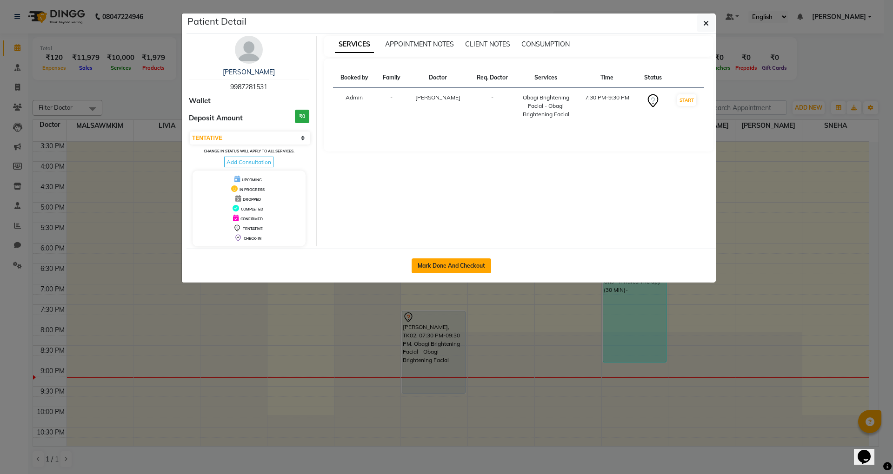
click at [480, 261] on button "Mark Done And Checkout" at bounding box center [452, 266] width 80 height 15
select select "3"
select select "8028"
select select "service"
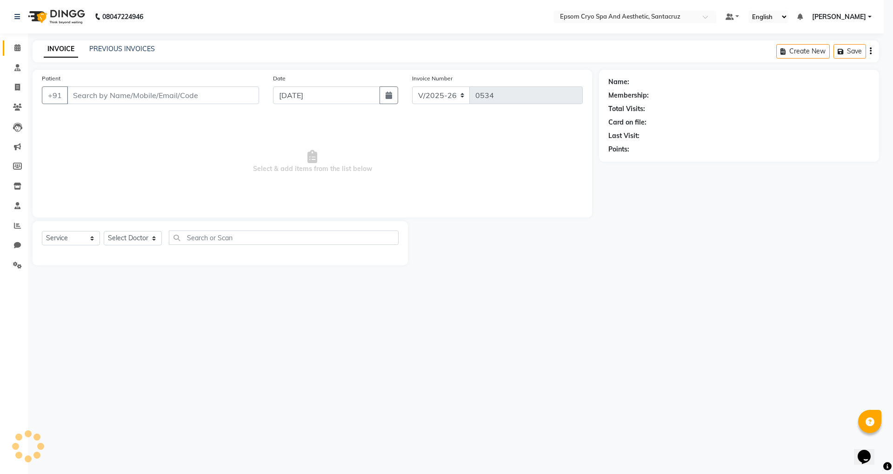
type input "9987281531"
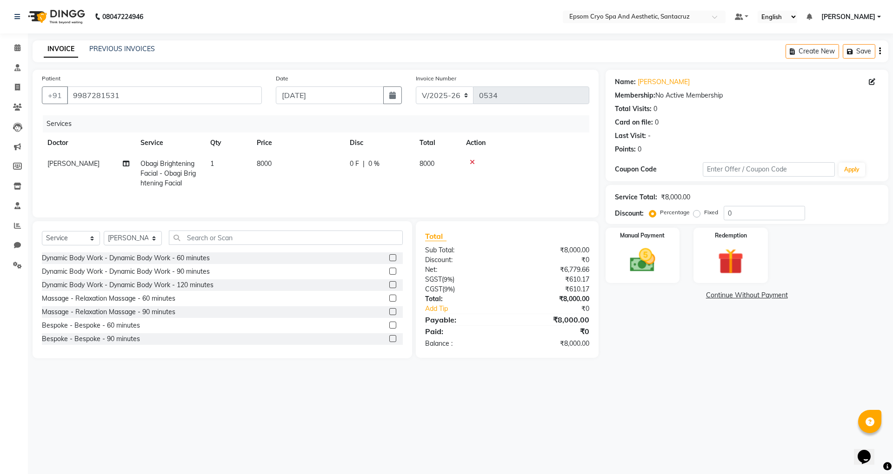
click at [471, 162] on icon at bounding box center [472, 162] width 5 height 7
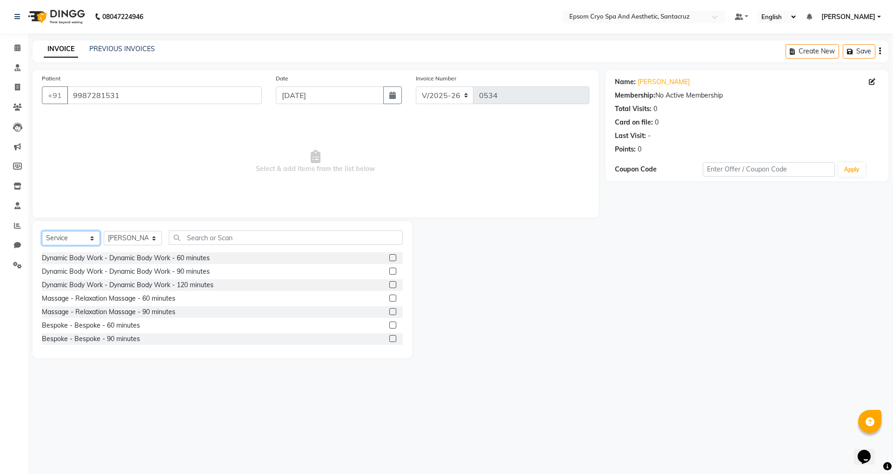
click at [65, 235] on select "Select Service Product Membership Package Voucher Prepaid Gift Card" at bounding box center [71, 238] width 58 height 14
click at [42, 231] on select "Select Service Product Membership Package Voucher Prepaid Gift Card" at bounding box center [71, 238] width 58 height 14
click at [151, 239] on select "Select Doctor [PERSON_NAME] [PERSON_NAME] [PERSON_NAME] [PERSON_NAME] Ganesh HK…" at bounding box center [133, 238] width 58 height 14
select select "72611"
click at [104, 231] on select "Select Doctor [PERSON_NAME] [PERSON_NAME] [PERSON_NAME] [PERSON_NAME] Ganesh HK…" at bounding box center [133, 238] width 58 height 14
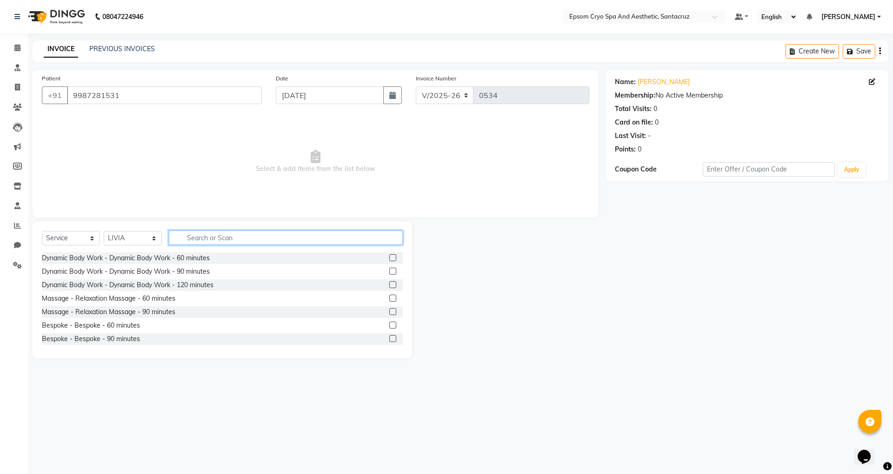
click at [216, 233] on input "text" at bounding box center [286, 238] width 234 height 14
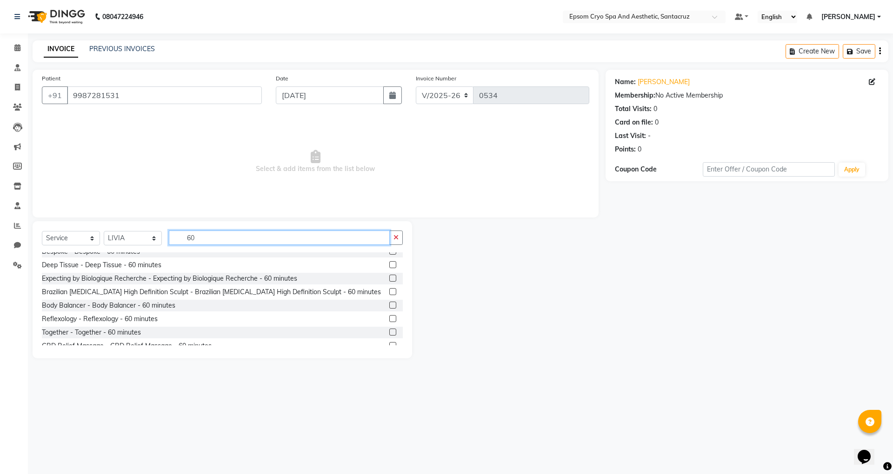
scroll to position [62, 0]
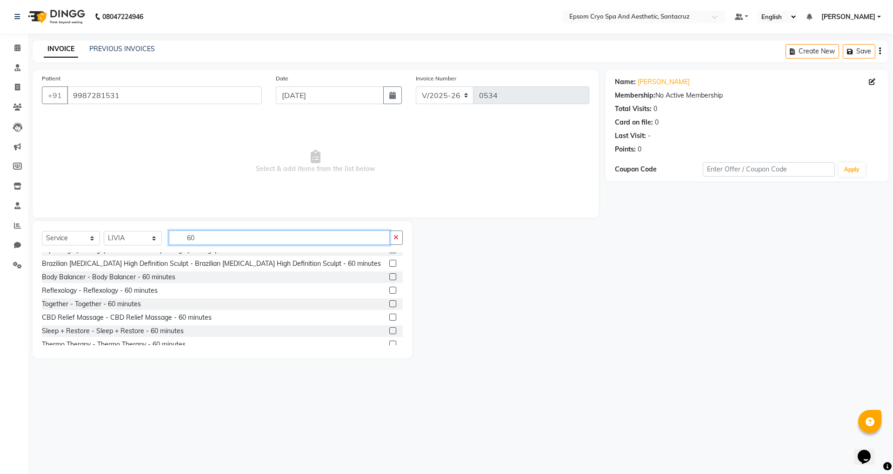
type input "60"
click at [389, 321] on label at bounding box center [392, 317] width 7 height 7
click at [389, 321] on input "checkbox" at bounding box center [392, 318] width 6 height 6
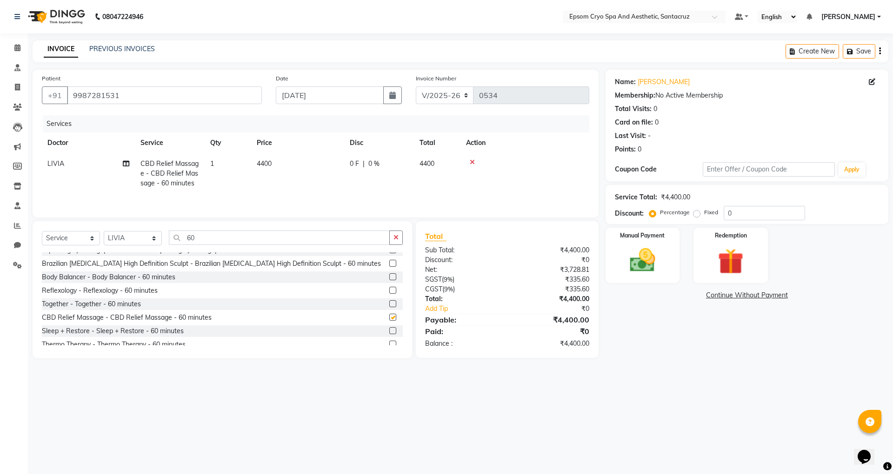
checkbox input "false"
click at [361, 159] on div "0 F | 0 %" at bounding box center [379, 164] width 59 height 10
select select "72611"
click at [418, 166] on input "0" at bounding box center [408, 166] width 28 height 14
type input "1300"
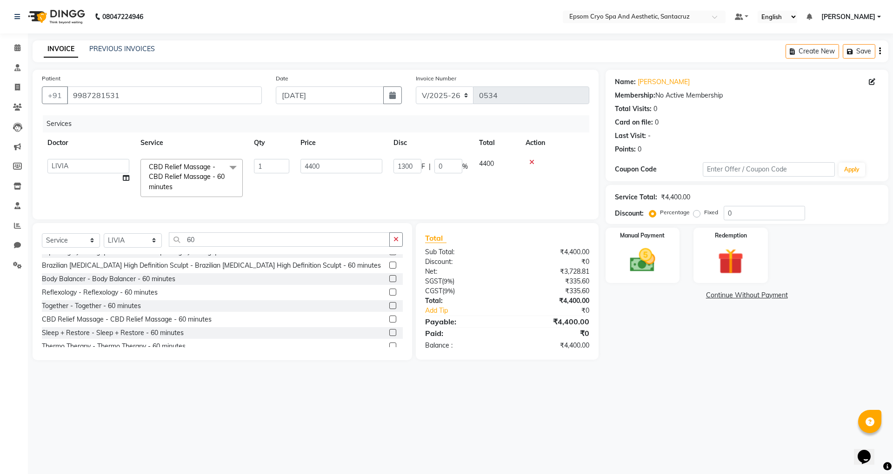
click at [410, 185] on td "1300 F | 0 %" at bounding box center [431, 178] width 86 height 49
select select "72611"
click at [626, 250] on img at bounding box center [642, 260] width 43 height 31
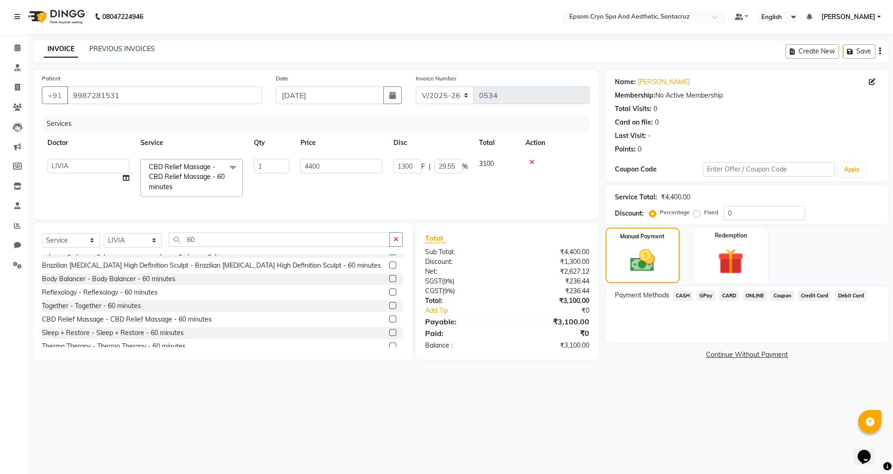
click at [706, 298] on span "GPay" at bounding box center [705, 296] width 19 height 11
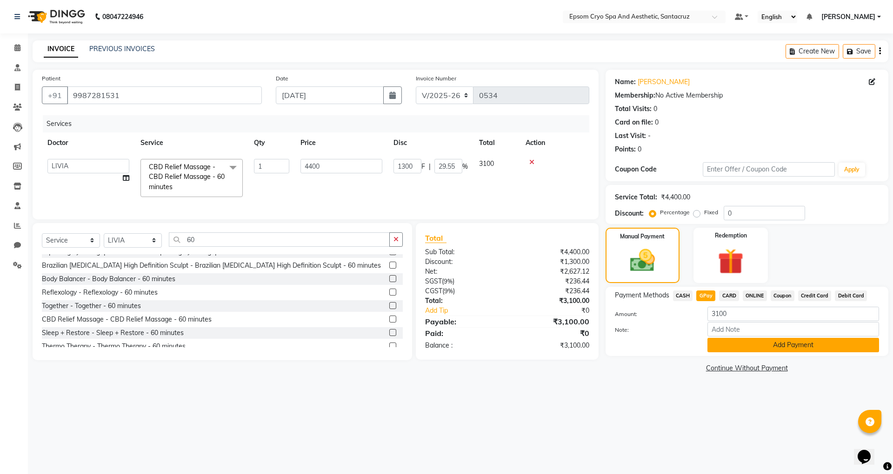
click at [774, 347] on button "Add Payment" at bounding box center [794, 345] width 172 height 14
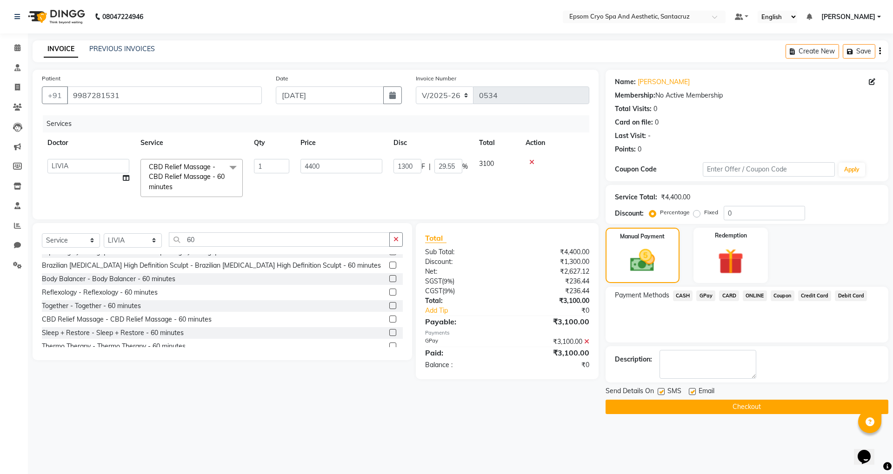
click at [717, 407] on button "Checkout" at bounding box center [747, 407] width 283 height 14
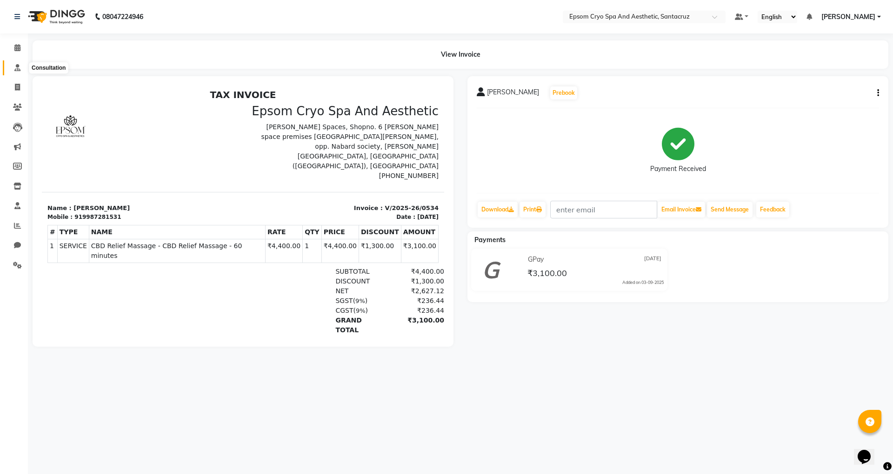
click at [14, 68] on icon at bounding box center [17, 67] width 6 height 7
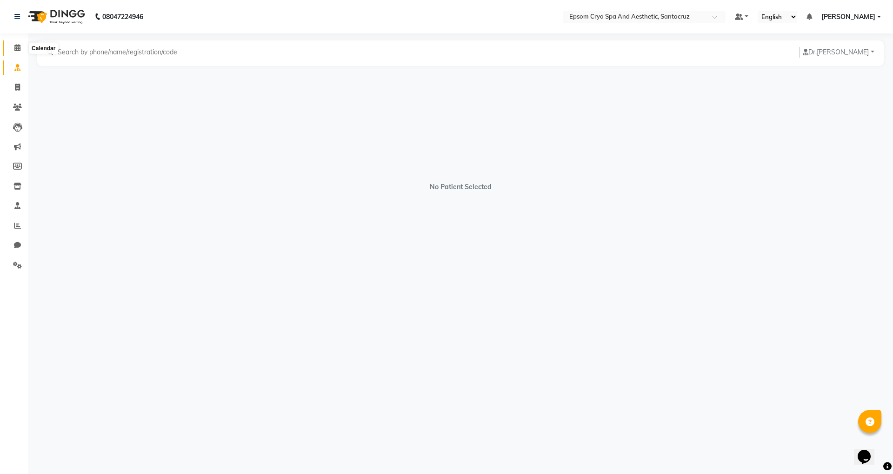
click at [19, 45] on icon at bounding box center [17, 47] width 6 height 7
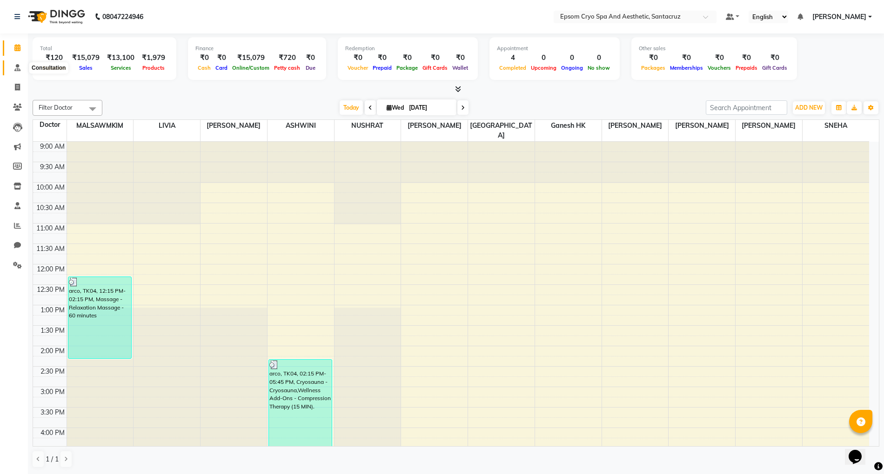
click at [12, 66] on span at bounding box center [17, 68] width 16 height 11
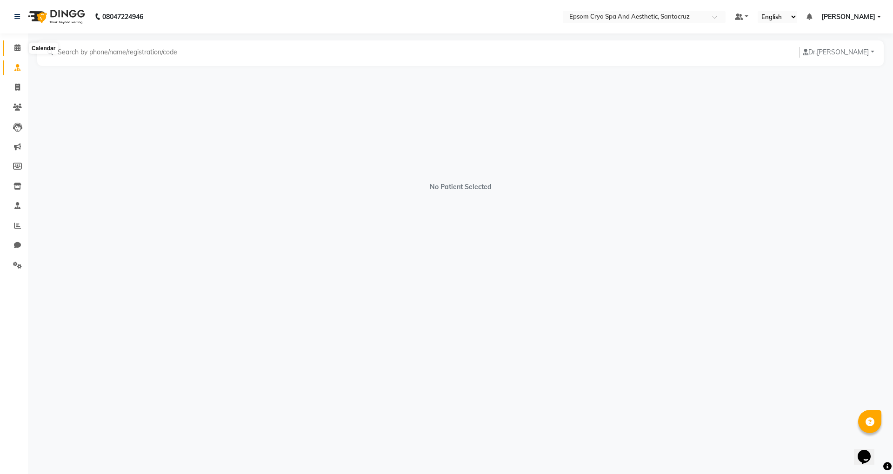
click at [19, 47] on icon at bounding box center [17, 47] width 6 height 7
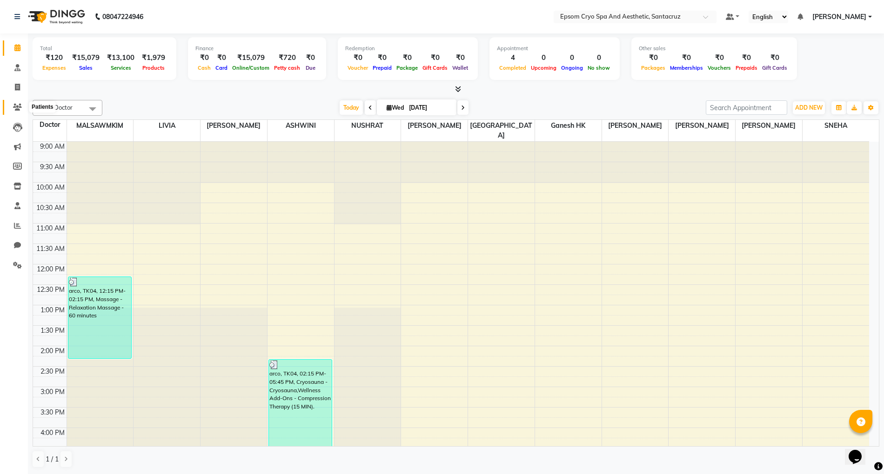
click at [15, 110] on icon at bounding box center [17, 107] width 9 height 7
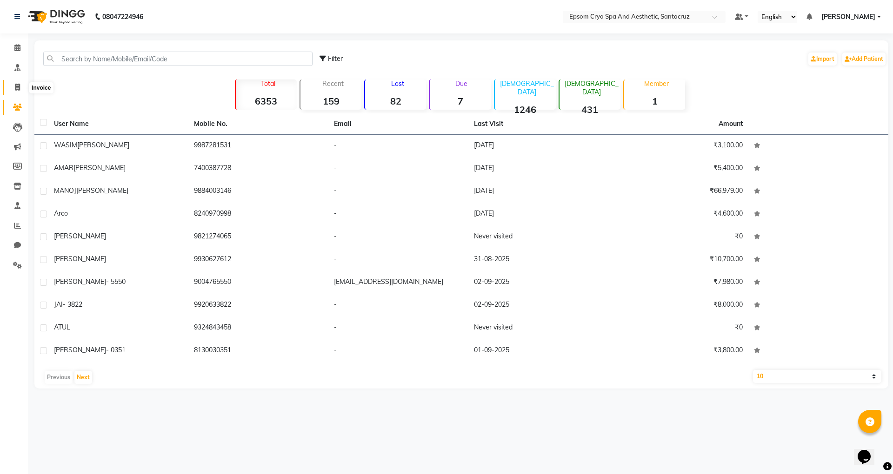
click at [15, 90] on icon at bounding box center [17, 87] width 5 height 7
select select "8028"
select select "service"
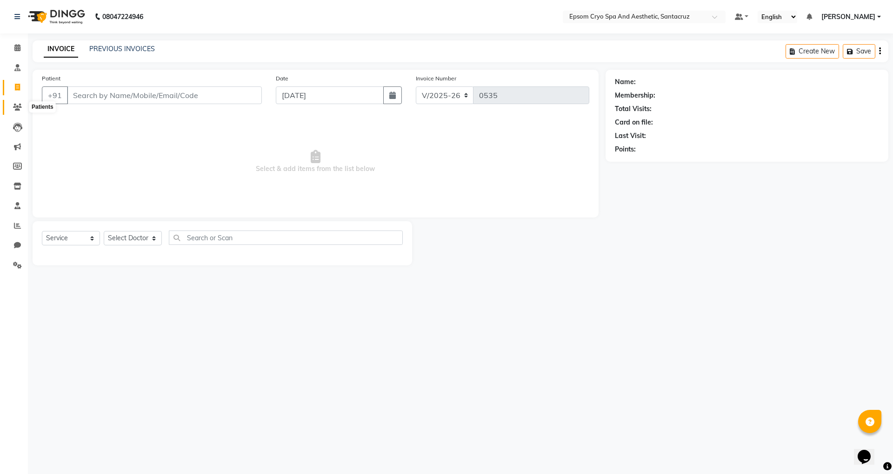
click at [13, 107] on icon at bounding box center [17, 107] width 9 height 7
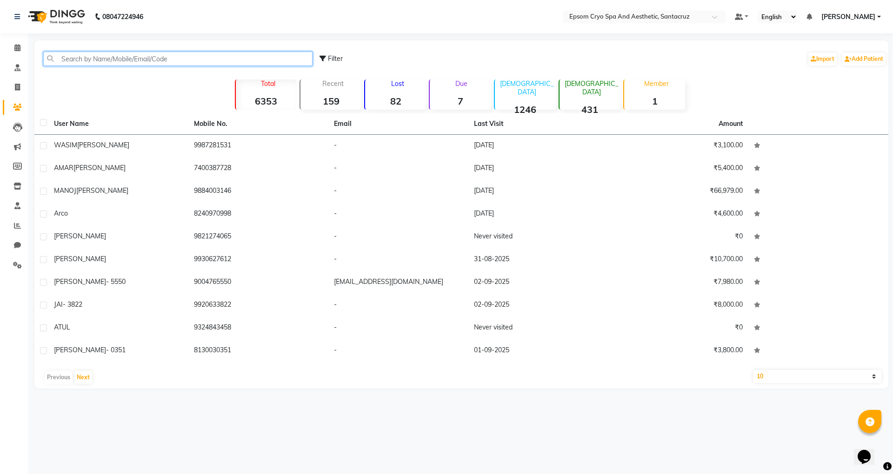
click at [87, 63] on input "text" at bounding box center [177, 59] width 269 height 14
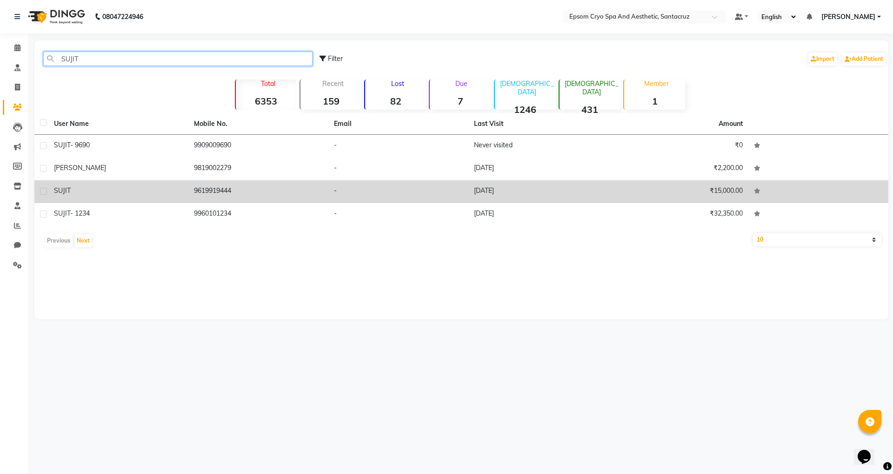
type input "SUJIT"
click at [181, 187] on div "SUJIT" at bounding box center [118, 191] width 129 height 10
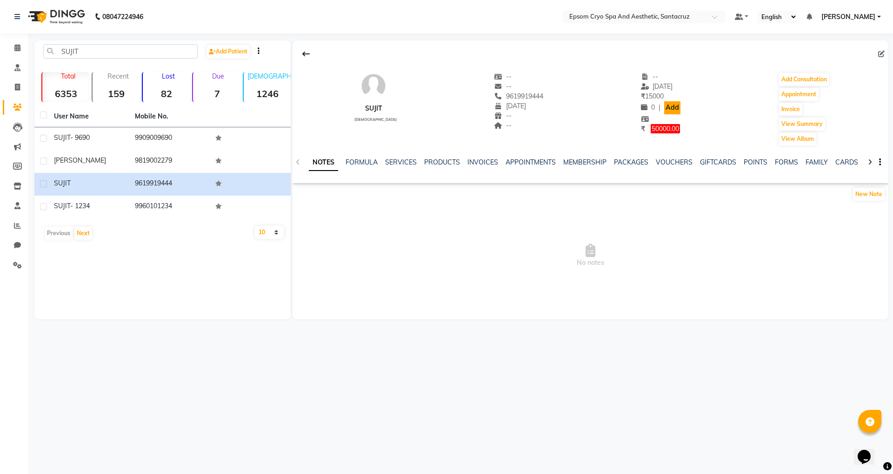
click at [664, 105] on link "Add" at bounding box center [672, 107] width 16 height 13
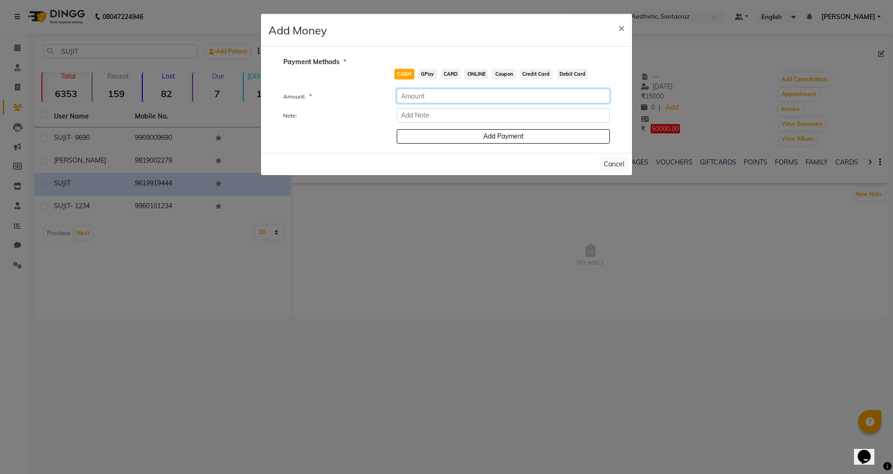
click at [436, 99] on input "number" at bounding box center [503, 96] width 213 height 14
click at [429, 72] on span "GPay" at bounding box center [427, 74] width 19 height 11
click at [430, 95] on input "number" at bounding box center [503, 96] width 213 height 14
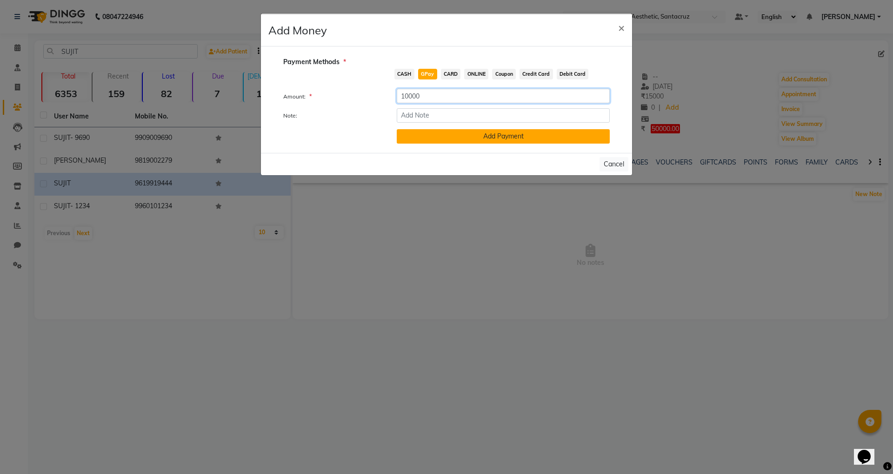
type input "10000"
click at [466, 137] on button "Add Payment" at bounding box center [503, 136] width 213 height 14
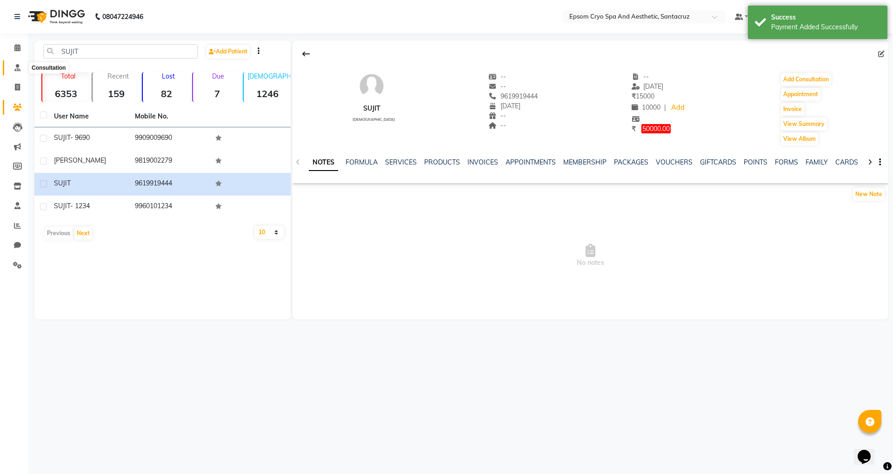
drag, startPoint x: 8, startPoint y: 64, endPoint x: 13, endPoint y: 64, distance: 5.1
click at [9, 64] on span at bounding box center [17, 68] width 16 height 11
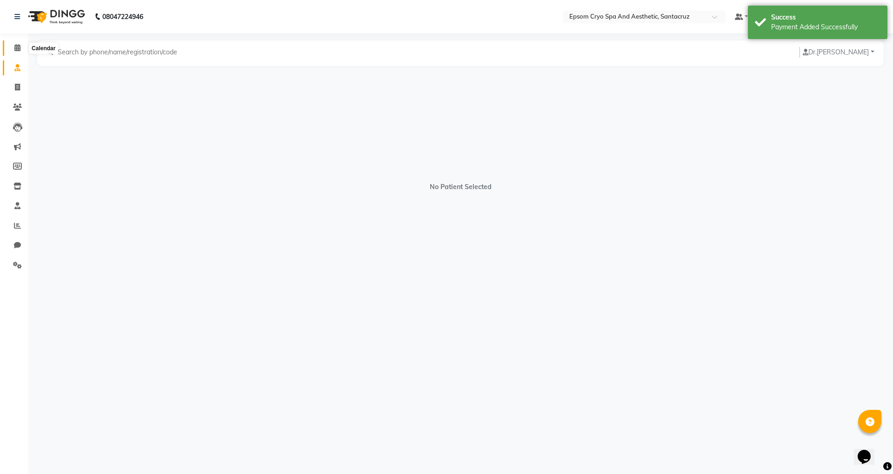
click at [17, 47] on icon at bounding box center [17, 47] width 6 height 7
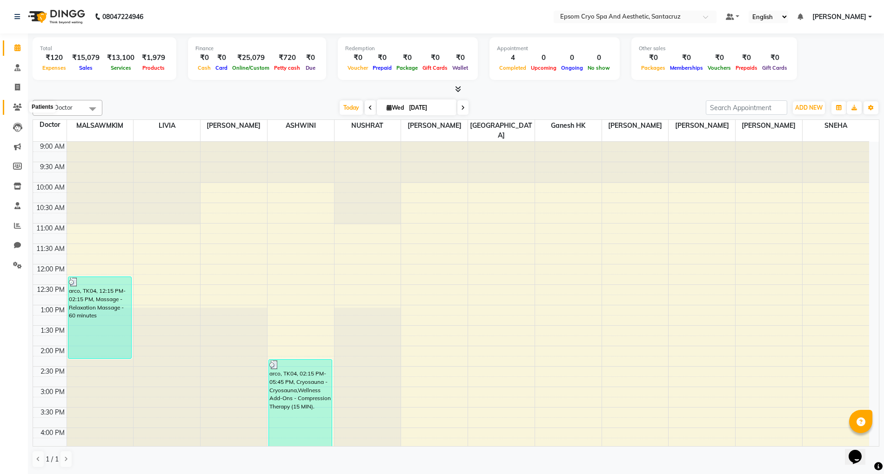
click at [11, 104] on span at bounding box center [17, 107] width 16 height 11
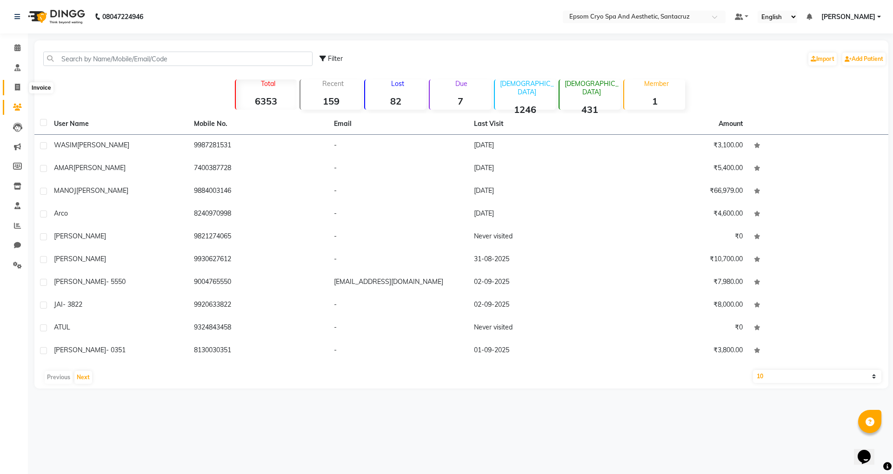
click at [15, 87] on icon at bounding box center [17, 87] width 5 height 7
select select "8028"
select select "service"
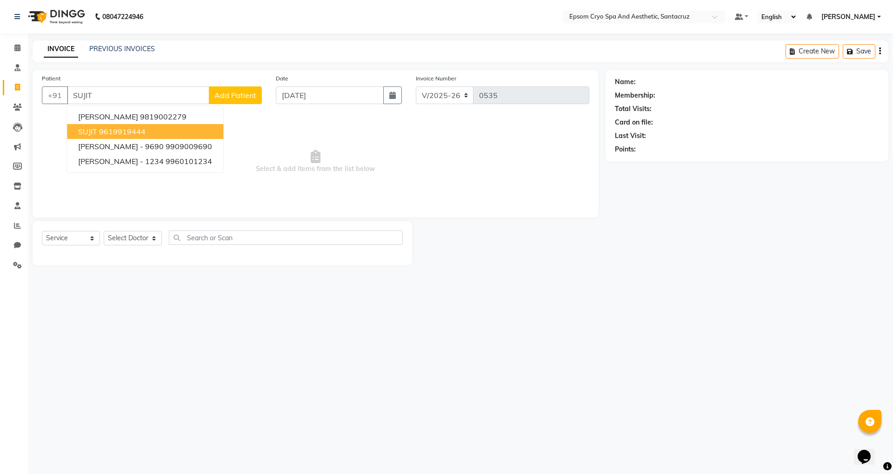
click at [127, 129] on ngb-highlight "9619919444" at bounding box center [122, 131] width 47 height 9
type input "9619919444"
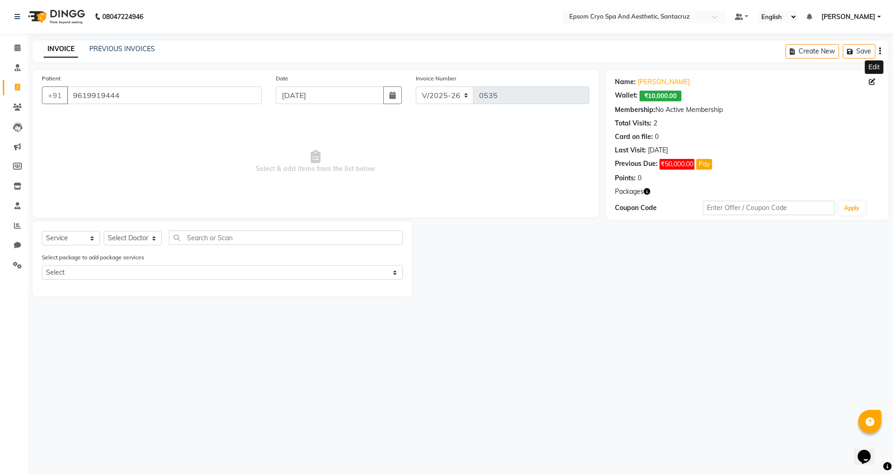
click at [871, 83] on icon at bounding box center [872, 82] width 7 height 7
select select "22"
select select "09"
select select "1991"
select select "[DEMOGRAPHIC_DATA]"
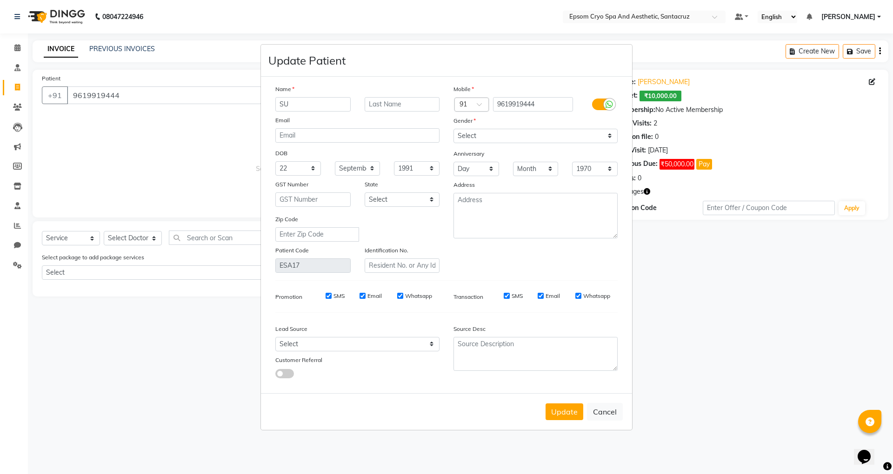
type input "S"
type input "SHIJIT"
click at [562, 408] on button "Update" at bounding box center [565, 412] width 38 height 17
select select
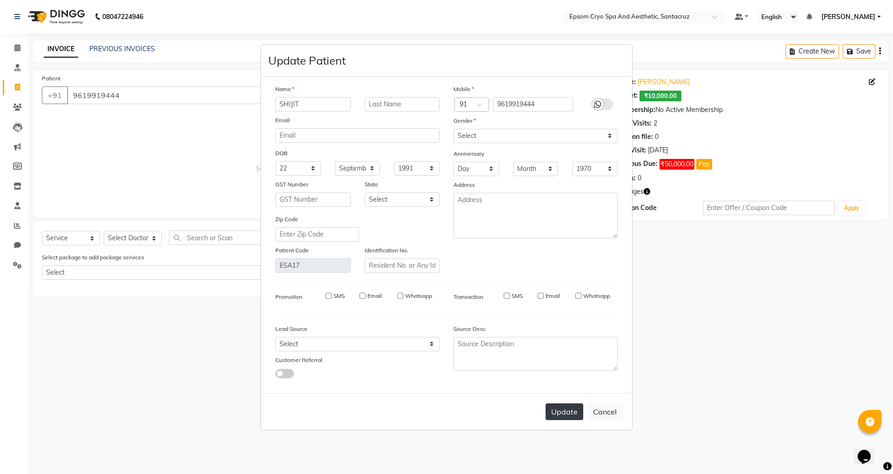
select select
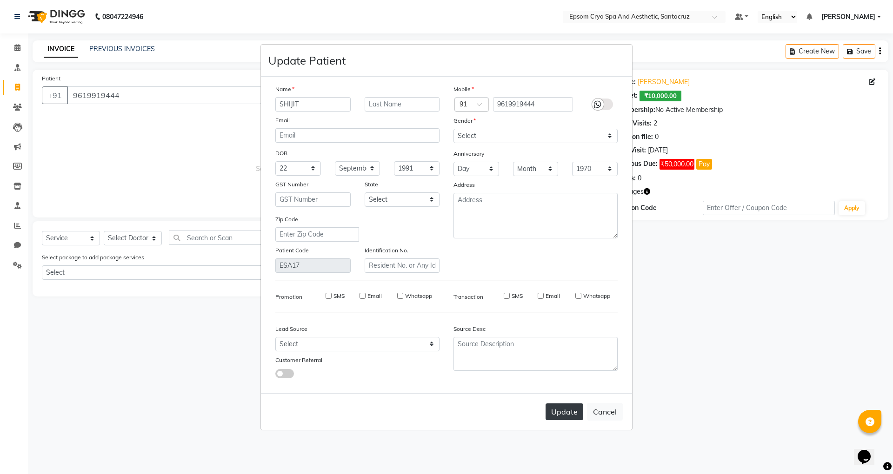
checkbox input "false"
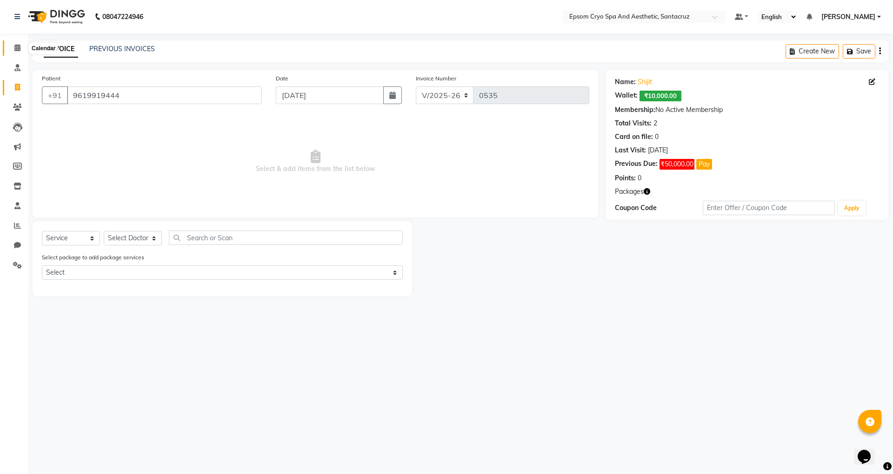
click at [18, 47] on icon at bounding box center [17, 47] width 6 height 7
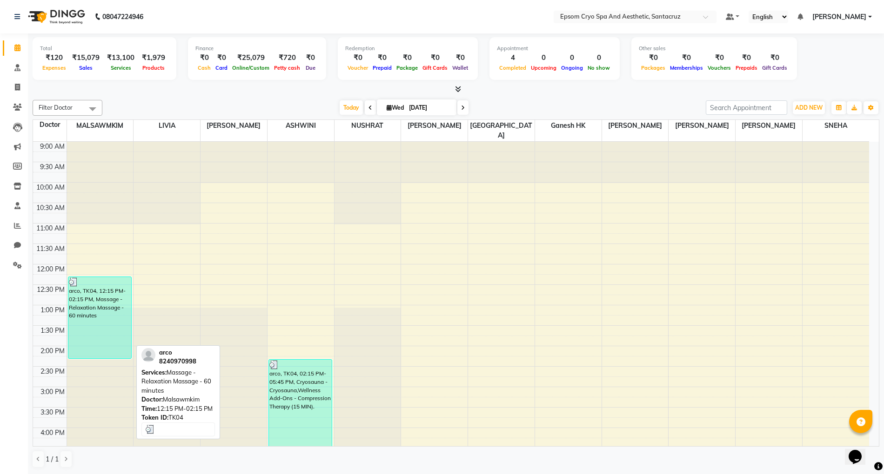
click at [80, 314] on div "arco, TK04, 12:15 PM-02:15 PM, Massage - Relaxation Massage - 60 minutes" at bounding box center [99, 317] width 63 height 81
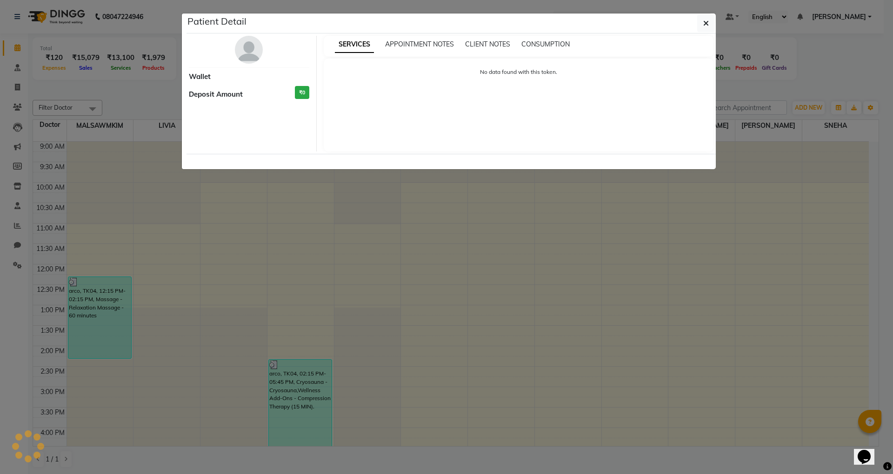
select select "3"
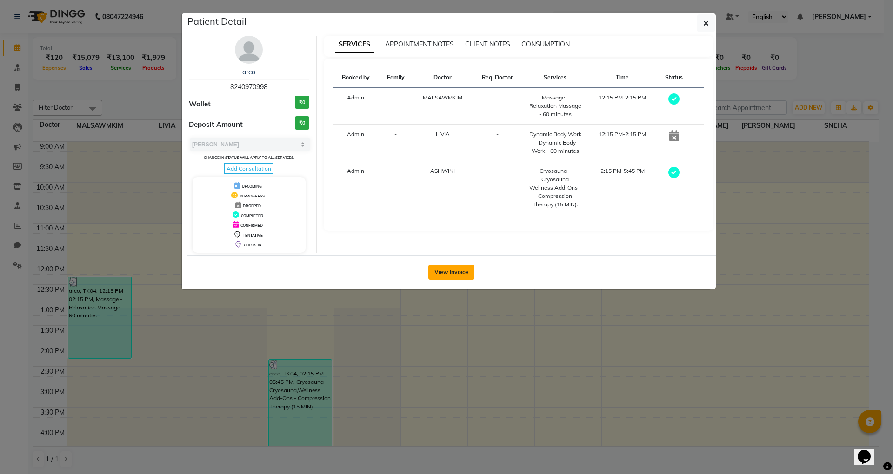
click at [450, 270] on button "View Invoice" at bounding box center [451, 272] width 46 height 15
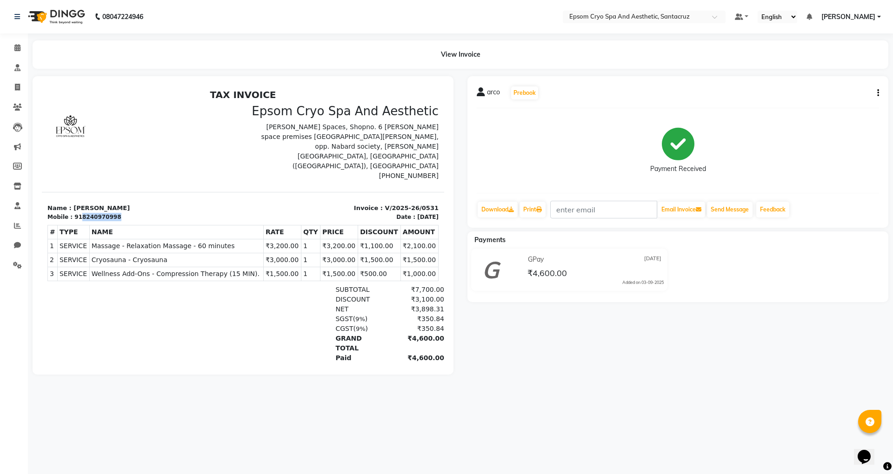
drag, startPoint x: 77, startPoint y: 198, endPoint x: 126, endPoint y: 192, distance: 48.8
click at [125, 213] on div "Mobile : 918240970998" at bounding box center [142, 217] width 190 height 8
copy div "8240970998"
click at [15, 71] on icon at bounding box center [17, 67] width 6 height 7
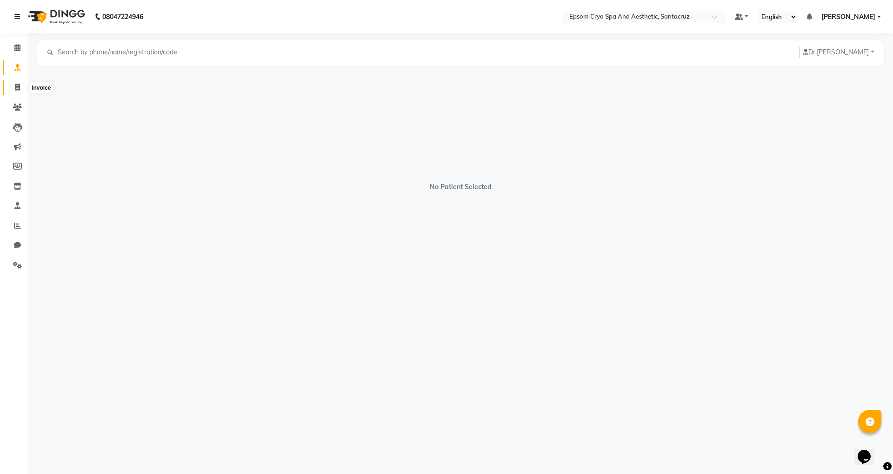
click at [16, 86] on icon at bounding box center [17, 87] width 5 height 7
select select "8028"
select select "service"
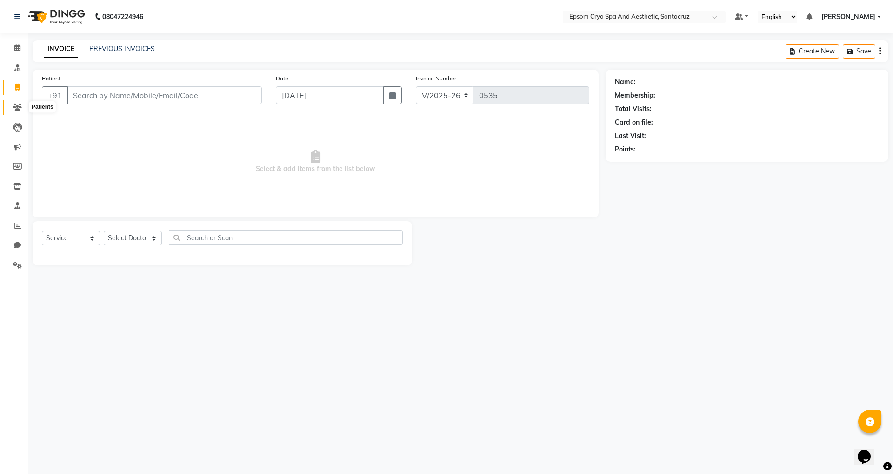
click at [19, 108] on icon at bounding box center [17, 107] width 9 height 7
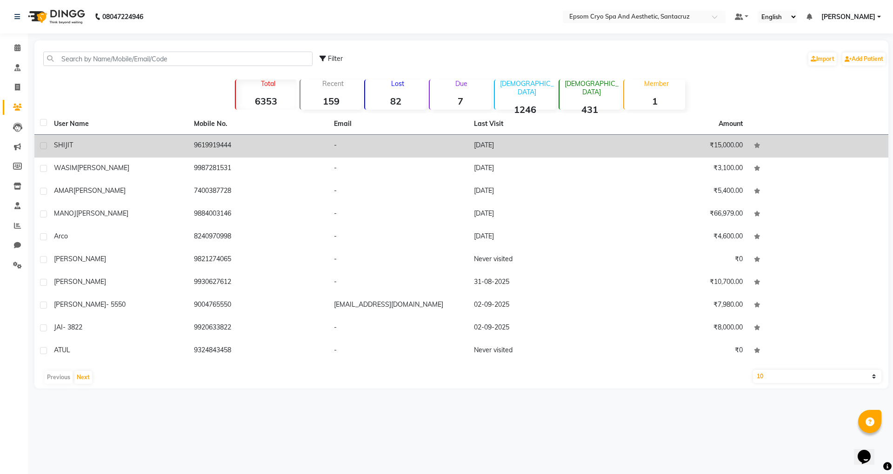
click at [67, 143] on span "SHIJIT" at bounding box center [63, 145] width 19 height 8
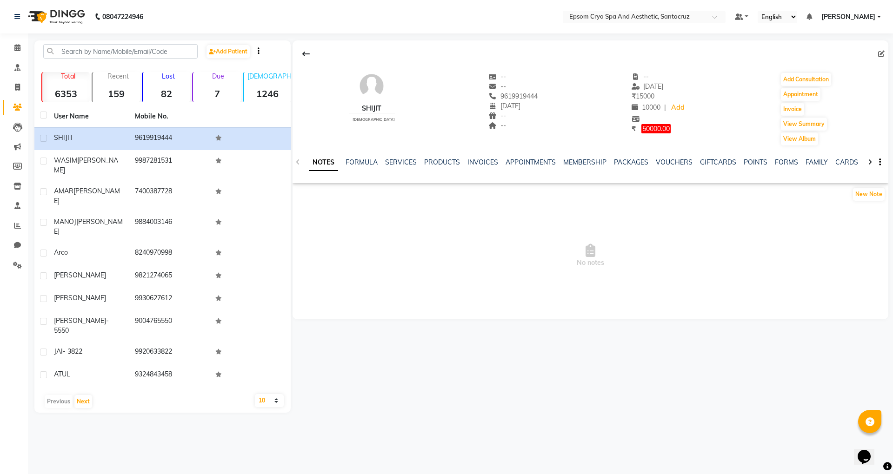
drag, startPoint x: 488, startPoint y: 95, endPoint x: 545, endPoint y: 93, distance: 57.7
click at [545, 93] on div "SHIJIT [DEMOGRAPHIC_DATA] -- -- 9619919444 [DATE] -- -- -- [DATE] ₹ 15000 10000…" at bounding box center [591, 105] width 596 height 84
copy span "9619919444"
click at [15, 47] on icon at bounding box center [17, 47] width 6 height 7
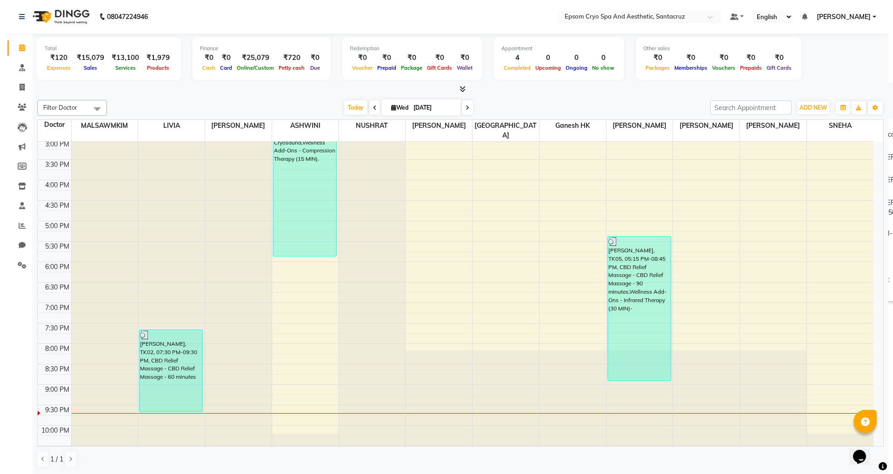
scroll to position [267, 0]
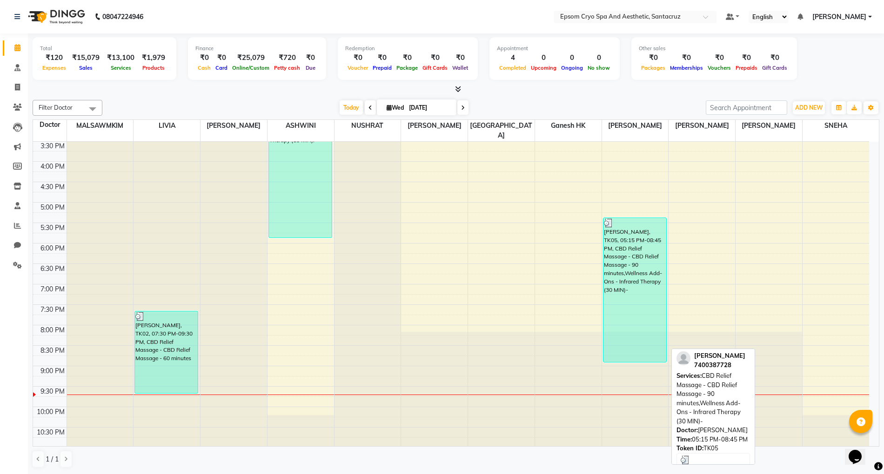
click at [618, 267] on div "[PERSON_NAME], TK05, 05:15 PM-08:45 PM, CBD Relief Massage - CBD Relief Massage…" at bounding box center [634, 290] width 63 height 144
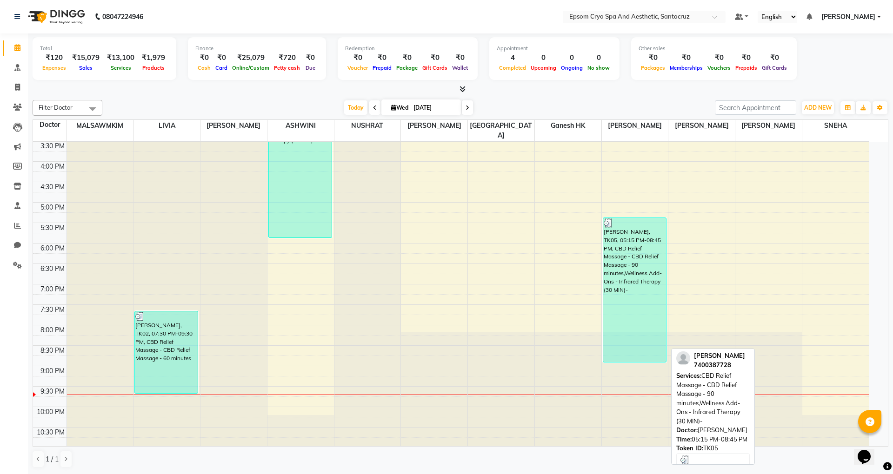
select select "3"
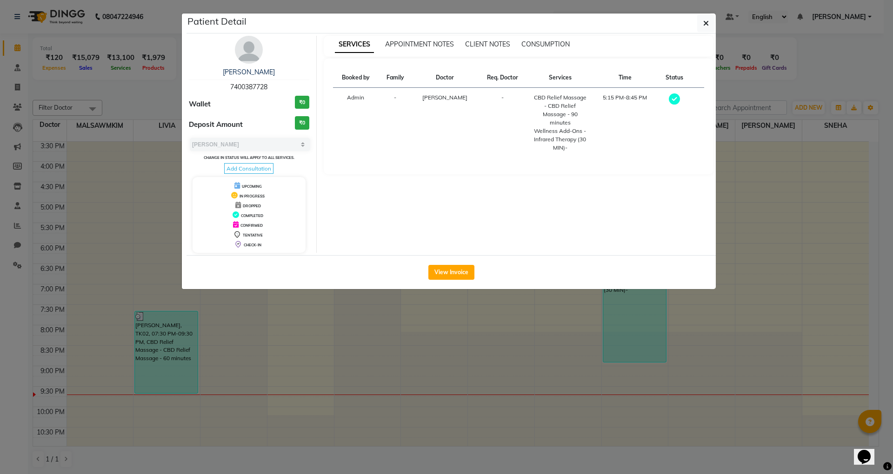
drag, startPoint x: 228, startPoint y: 86, endPoint x: 282, endPoint y: 84, distance: 54.0
click at [282, 84] on div "[PERSON_NAME] 7400387728" at bounding box center [249, 79] width 120 height 25
copy span "7400387728"
click at [452, 272] on button "View Invoice" at bounding box center [451, 272] width 46 height 15
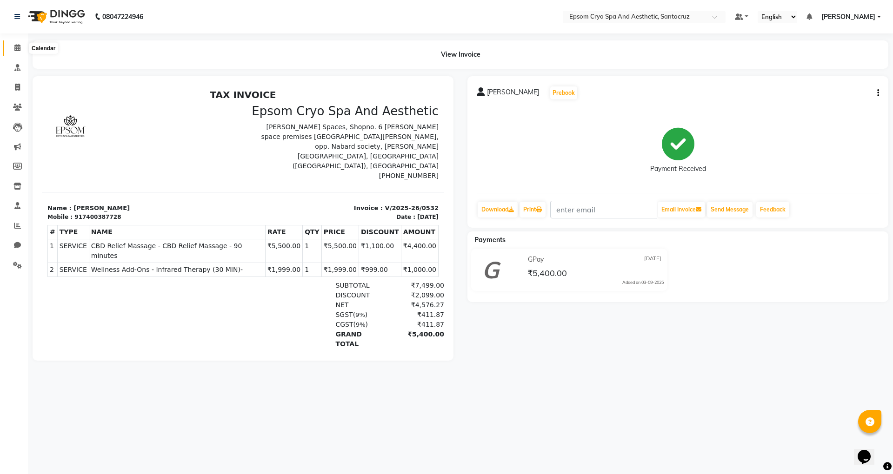
click at [17, 45] on icon at bounding box center [17, 47] width 6 height 7
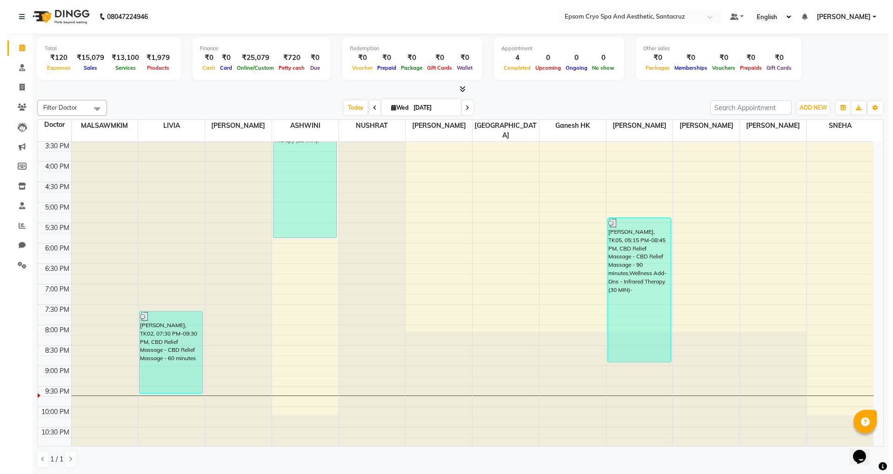
scroll to position [0, 0]
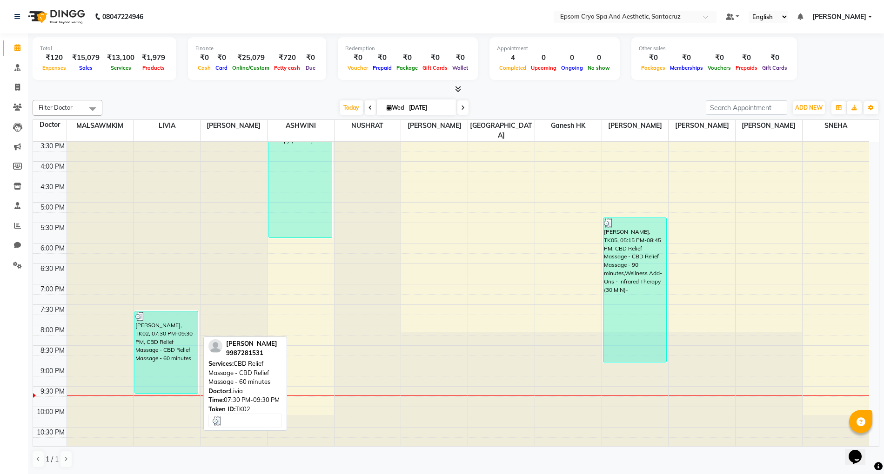
click at [143, 328] on div "[PERSON_NAME], TK02, 07:30 PM-09:30 PM, CBD Relief Massage - CBD Relief Massage…" at bounding box center [166, 353] width 63 height 82
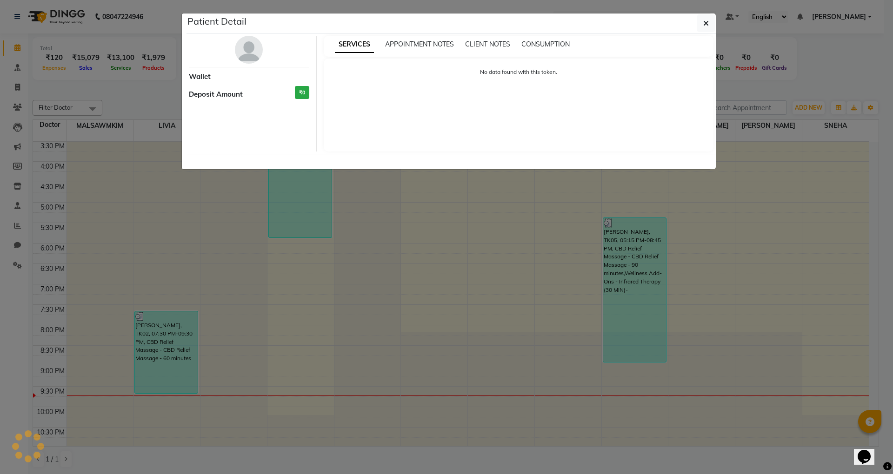
select select "3"
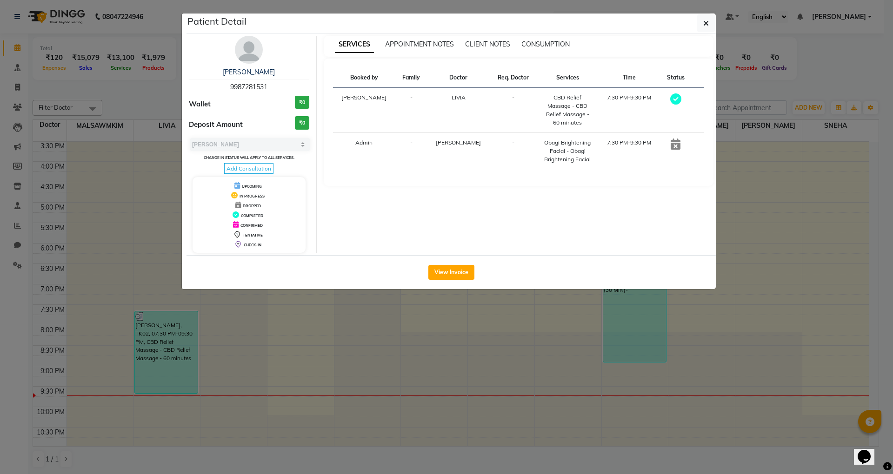
drag, startPoint x: 227, startPoint y: 87, endPoint x: 272, endPoint y: 86, distance: 44.7
click at [272, 86] on div "[PERSON_NAME] 9987281531" at bounding box center [249, 79] width 120 height 25
copy span "9987281531"
click at [223, 86] on div "[PERSON_NAME] 9987281531" at bounding box center [249, 79] width 120 height 25
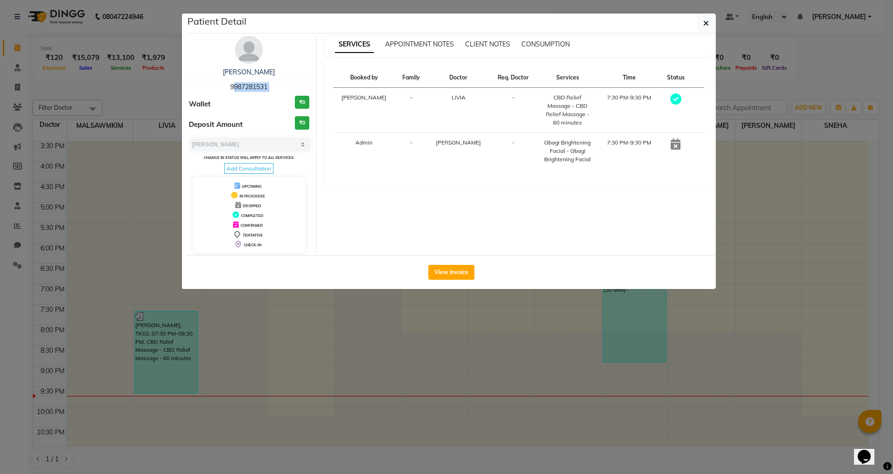
drag, startPoint x: 223, startPoint y: 86, endPoint x: 277, endPoint y: 84, distance: 54.0
click at [274, 84] on div "[PERSON_NAME] 9987281531" at bounding box center [249, 79] width 120 height 25
click at [462, 280] on button "View Invoice" at bounding box center [451, 272] width 46 height 15
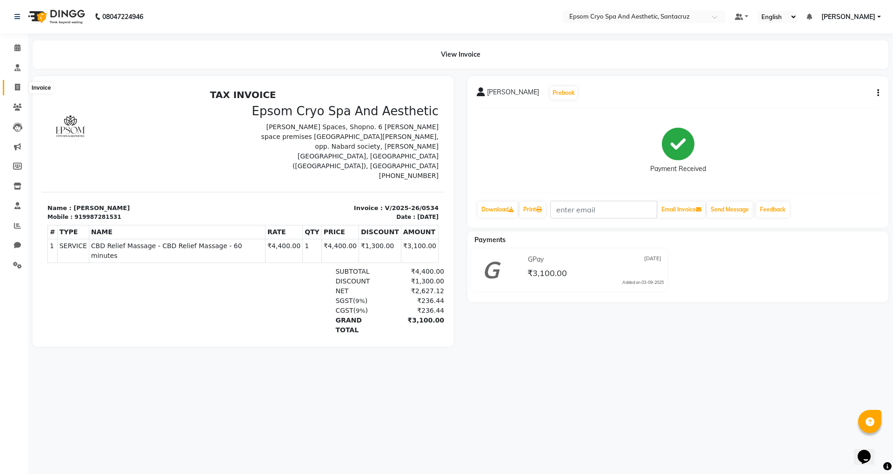
click at [16, 84] on icon at bounding box center [17, 87] width 5 height 7
select select "8028"
select select "service"
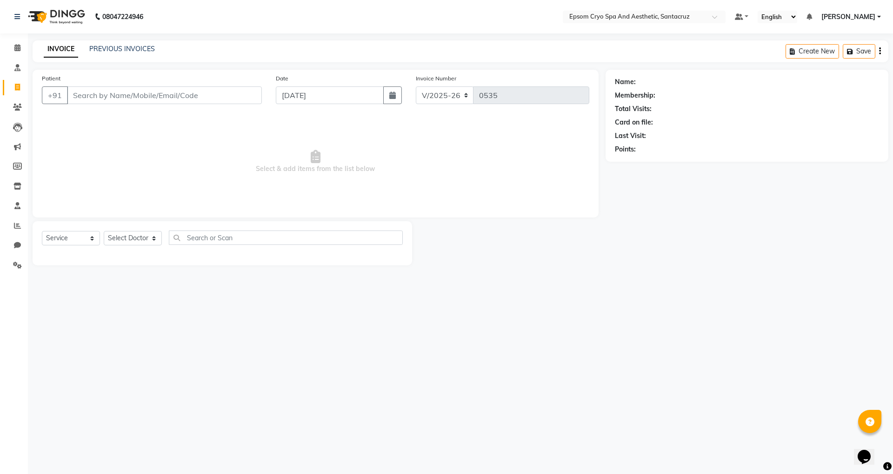
click at [135, 43] on div "INVOICE PREVIOUS INVOICES Create New Save" at bounding box center [461, 51] width 856 height 22
click at [140, 51] on link "PREVIOUS INVOICES" at bounding box center [122, 49] width 66 height 8
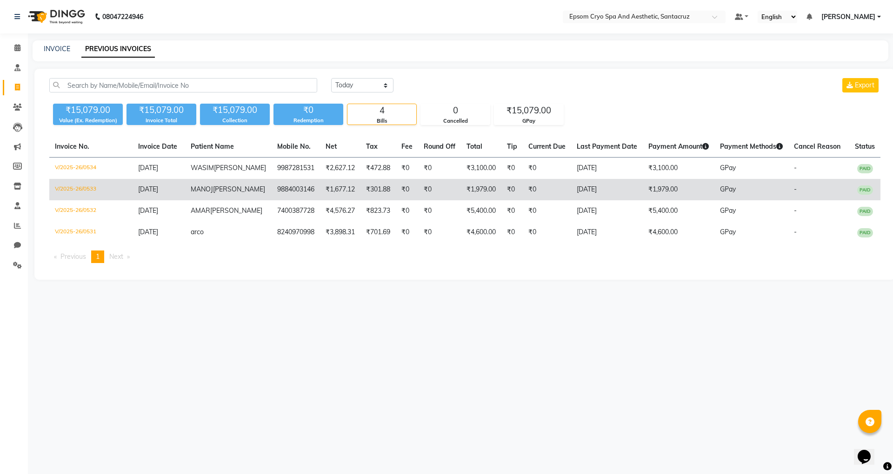
click at [74, 197] on td "V/2025-26/0533" at bounding box center [90, 189] width 83 height 21
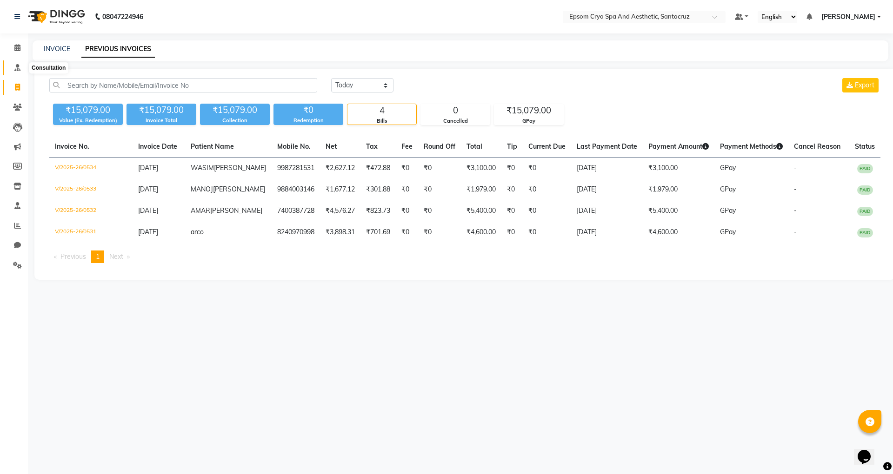
drag, startPoint x: 12, startPoint y: 67, endPoint x: 13, endPoint y: 62, distance: 4.9
click at [12, 67] on span at bounding box center [17, 68] width 16 height 11
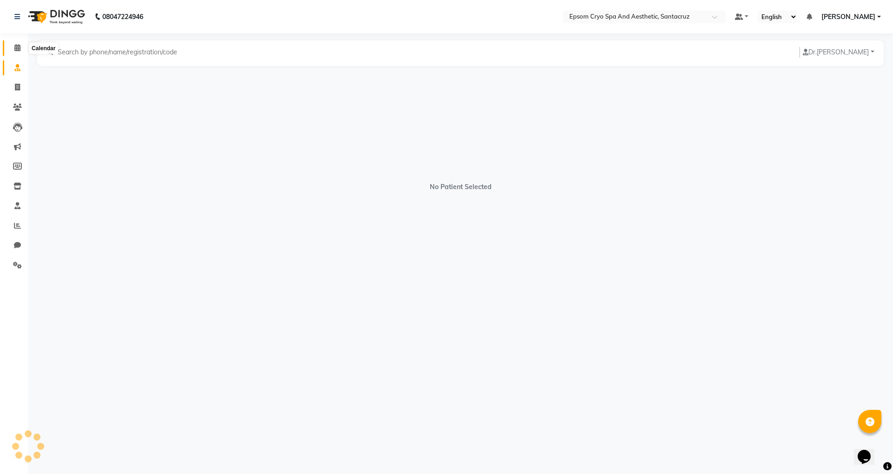
click at [13, 44] on span at bounding box center [17, 48] width 16 height 11
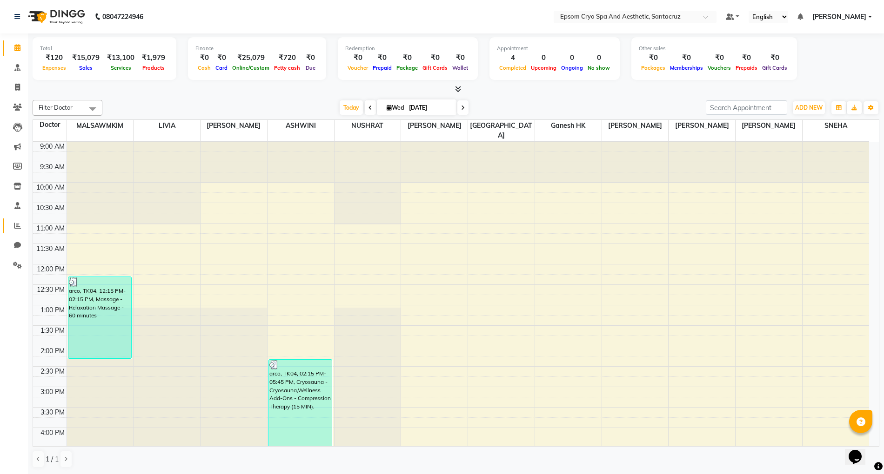
drag, startPoint x: 16, startPoint y: 231, endPoint x: 17, endPoint y: 222, distance: 8.9
click at [16, 231] on link "Reports" at bounding box center [14, 226] width 22 height 15
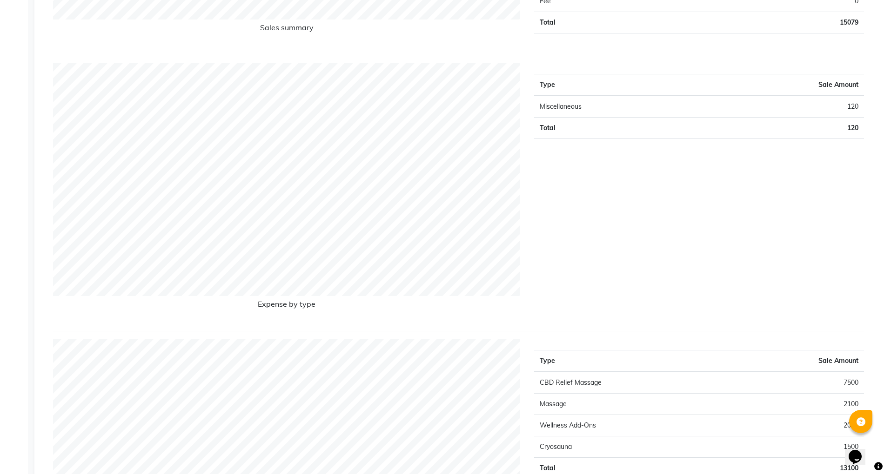
scroll to position [930, 0]
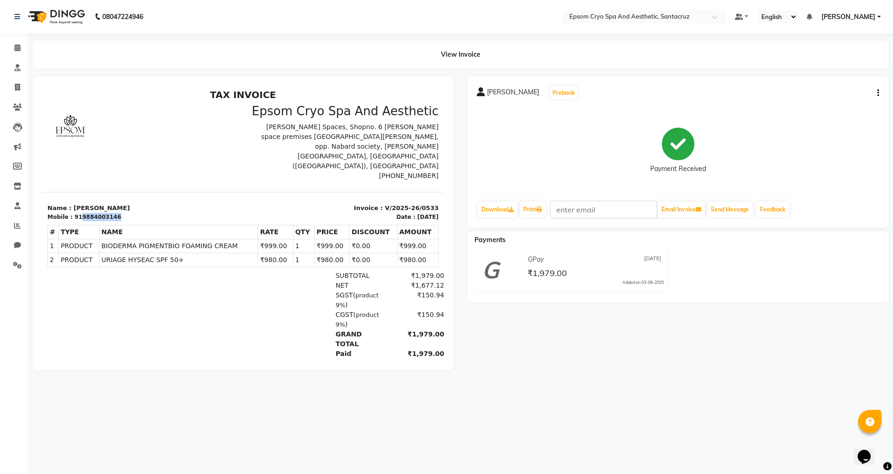
drag, startPoint x: 75, startPoint y: 194, endPoint x: 111, endPoint y: 198, distance: 35.7
click at [111, 213] on div "Mobile : 919884003146" at bounding box center [142, 217] width 190 height 8
copy div "9884003146"
